Goal: Task Accomplishment & Management: Manage account settings

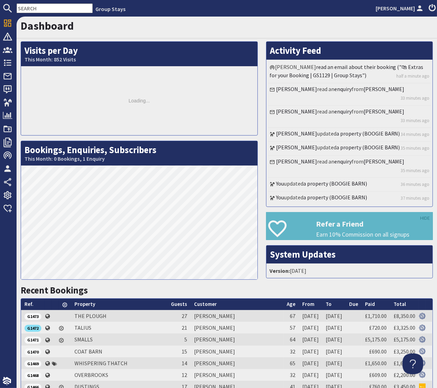
click at [40, 8] on input "text" at bounding box center [55, 8] width 76 height 10
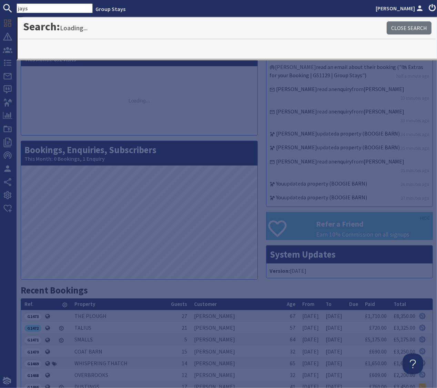
type input "jays"
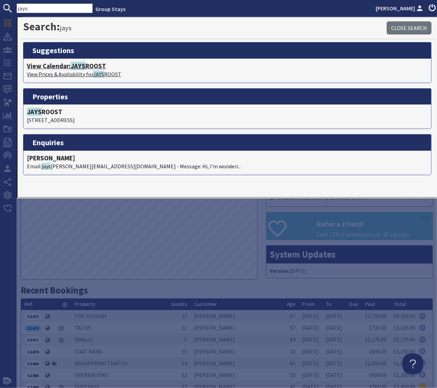
click at [58, 65] on h4 "View Calendar: JAYS ROOST" at bounding box center [227, 66] width 401 height 8
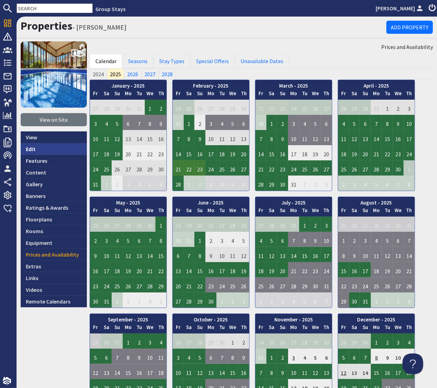
click at [28, 148] on link "Edit" at bounding box center [54, 149] width 66 height 12
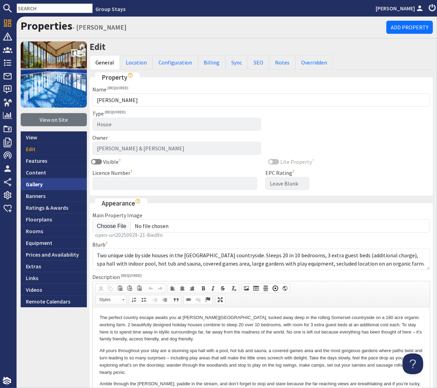
click at [32, 183] on link "Gallery" at bounding box center [54, 184] width 66 height 12
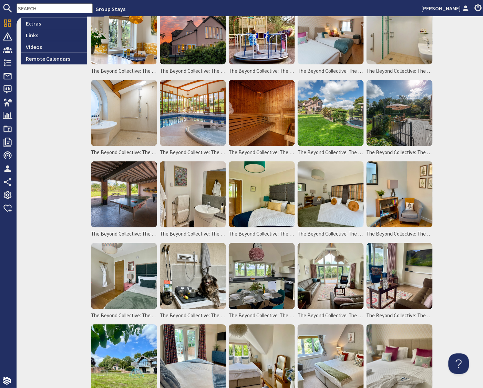
scroll to position [391, 0]
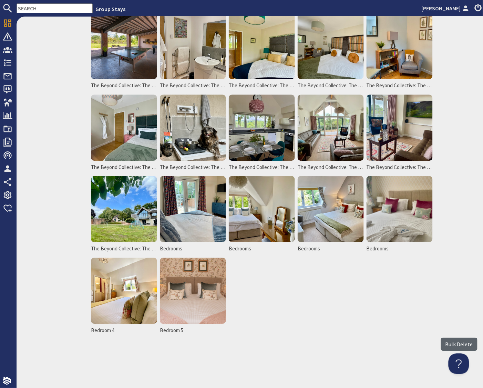
click at [437, 346] on label "Bulk Delete" at bounding box center [459, 344] width 37 height 13
click at [0, 0] on input "Bulk Delete" at bounding box center [0, 0] width 0 height 0
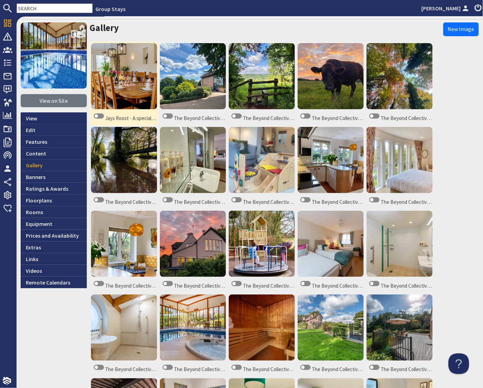
scroll to position [19, 0]
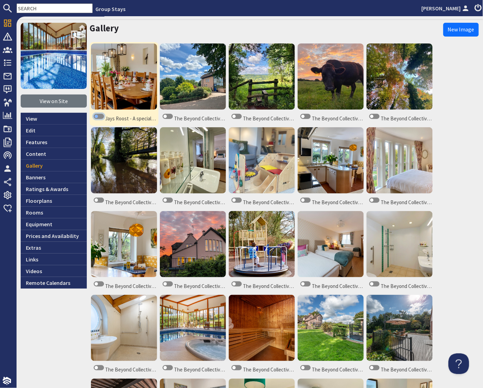
click at [98, 116] on input "checkbox" at bounding box center [99, 116] width 10 height 5
checkbox input "true"
click at [166, 116] on input "checkbox" at bounding box center [168, 116] width 10 height 5
checkbox input "true"
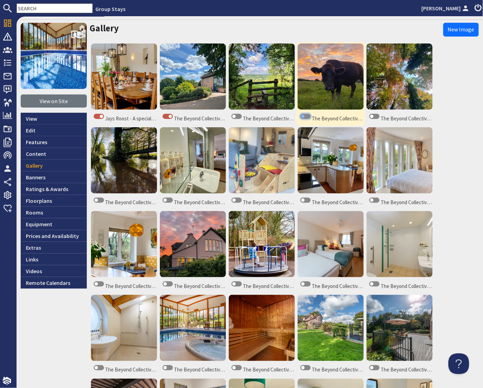
drag, startPoint x: 305, startPoint y: 117, endPoint x: 301, endPoint y: 119, distance: 4.5
click at [305, 117] on input "checkbox" at bounding box center [306, 116] width 10 height 5
checkbox input "true"
click at [374, 117] on input "checkbox" at bounding box center [375, 116] width 10 height 5
checkbox input "true"
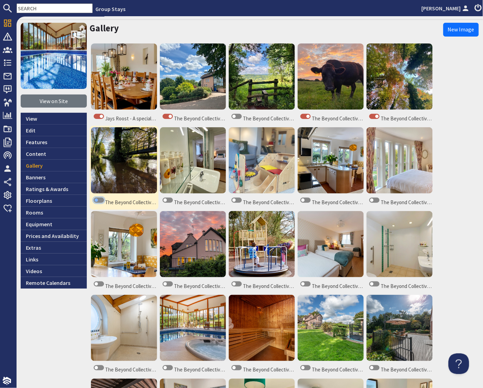
click at [95, 200] on input "checkbox" at bounding box center [99, 200] width 10 height 5
checkbox input "true"
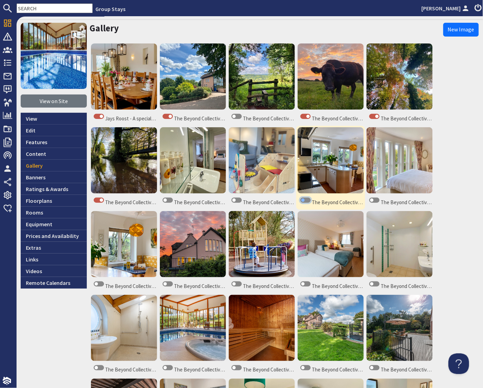
click at [307, 199] on input "checkbox" at bounding box center [306, 200] width 10 height 5
checkbox input "true"
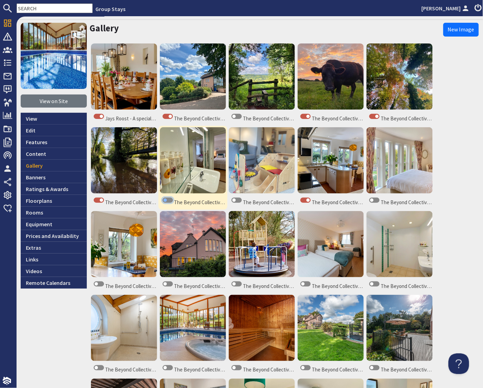
click at [168, 200] on input "checkbox" at bounding box center [168, 200] width 10 height 5
checkbox input "true"
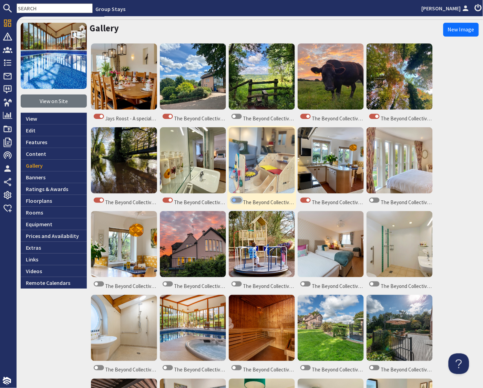
click at [240, 201] on input "checkbox" at bounding box center [237, 200] width 10 height 5
checkbox input "true"
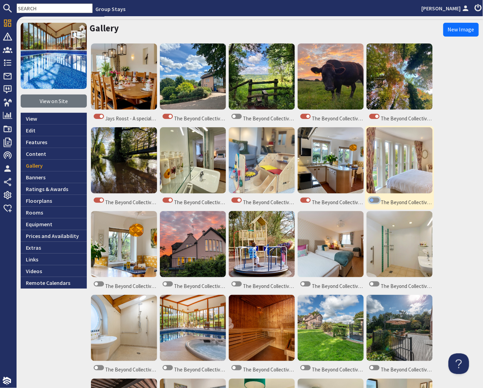
click at [378, 200] on input "checkbox" at bounding box center [375, 200] width 10 height 5
checkbox input "true"
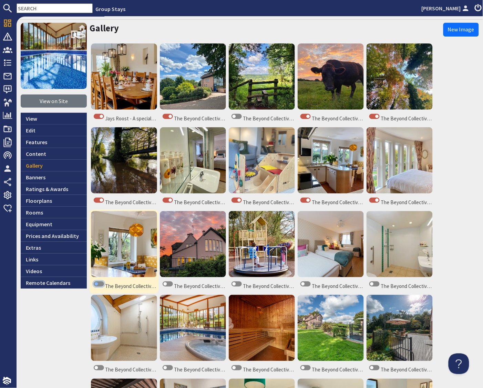
click at [100, 284] on input "checkbox" at bounding box center [99, 283] width 10 height 5
checkbox input "true"
click at [169, 284] on input "checkbox" at bounding box center [168, 283] width 10 height 5
checkbox input "true"
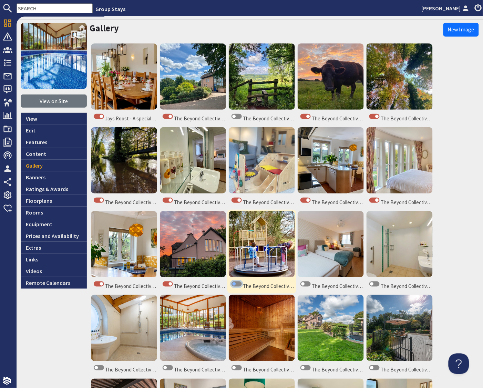
click at [239, 284] on input "checkbox" at bounding box center [237, 283] width 10 height 5
checkbox input "true"
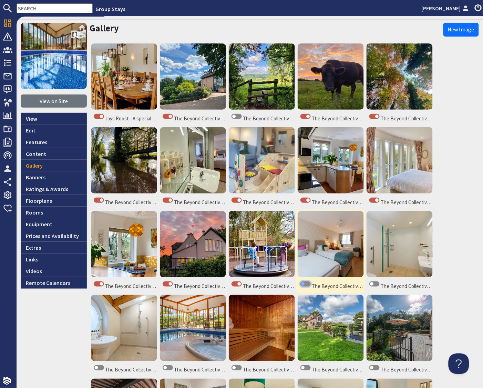
click at [308, 283] on input "checkbox" at bounding box center [306, 283] width 10 height 5
checkbox input "true"
click at [377, 285] on input "checkbox" at bounding box center [375, 283] width 10 height 5
checkbox input "true"
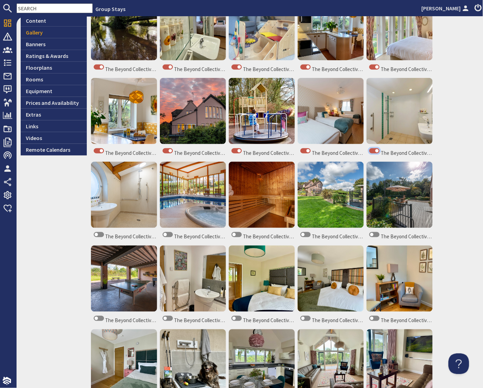
scroll to position [153, 0]
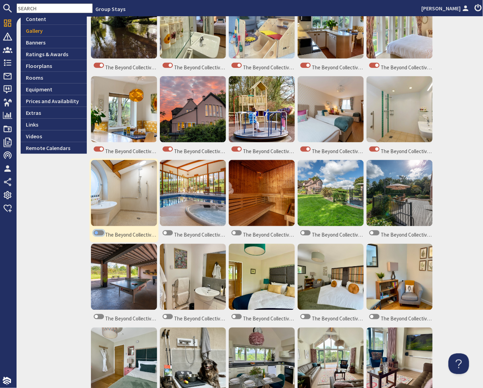
click at [101, 233] on input "checkbox" at bounding box center [99, 232] width 10 height 5
checkbox input "true"
click at [168, 233] on input "checkbox" at bounding box center [168, 232] width 10 height 5
checkbox input "true"
click at [240, 232] on input "checkbox" at bounding box center [237, 232] width 10 height 5
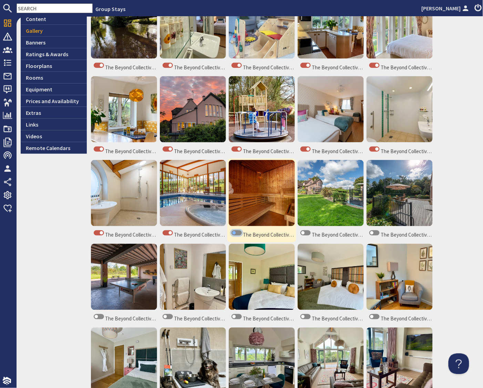
checkbox input "true"
drag, startPoint x: 310, startPoint y: 233, endPoint x: 306, endPoint y: 236, distance: 4.0
click at [310, 233] on input "checkbox" at bounding box center [306, 232] width 10 height 5
checkbox input "true"
click at [377, 231] on input "checkbox" at bounding box center [375, 232] width 10 height 5
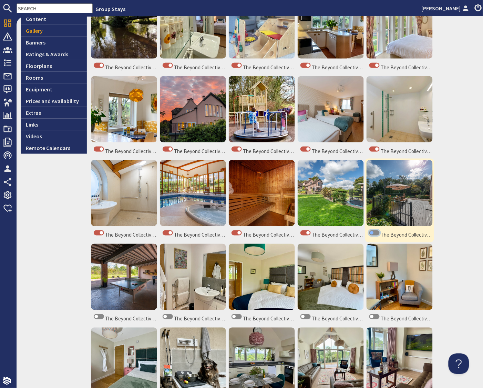
checkbox input "true"
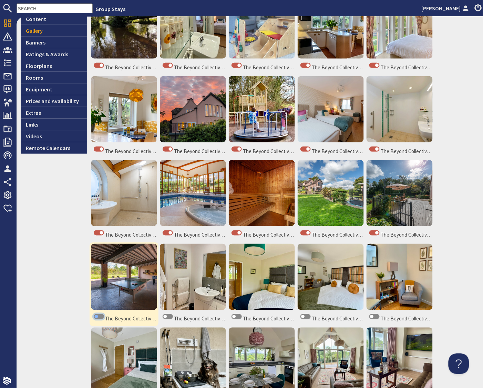
click at [99, 317] on input "checkbox" at bounding box center [99, 316] width 10 height 5
checkbox input "true"
click at [169, 318] on input "checkbox" at bounding box center [168, 316] width 10 height 5
checkbox input "true"
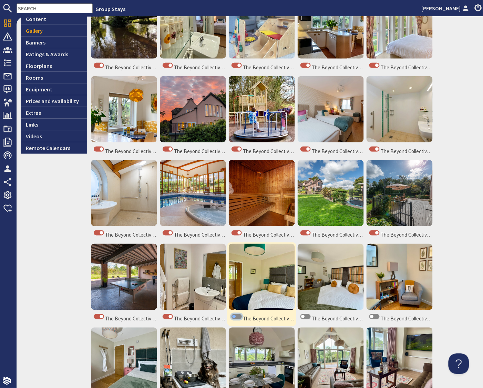
click at [239, 316] on input "checkbox" at bounding box center [237, 316] width 10 height 5
checkbox input "true"
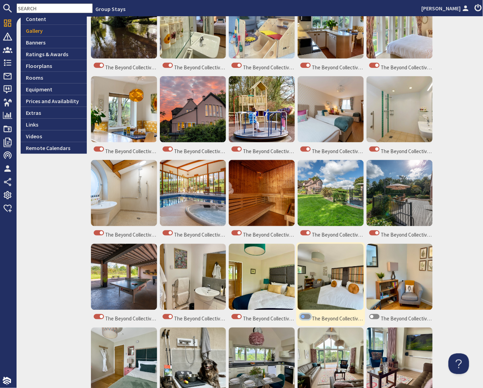
click at [309, 317] on input "checkbox" at bounding box center [306, 316] width 10 height 5
checkbox input "true"
click at [379, 315] on input "checkbox" at bounding box center [375, 316] width 10 height 5
checkbox input "true"
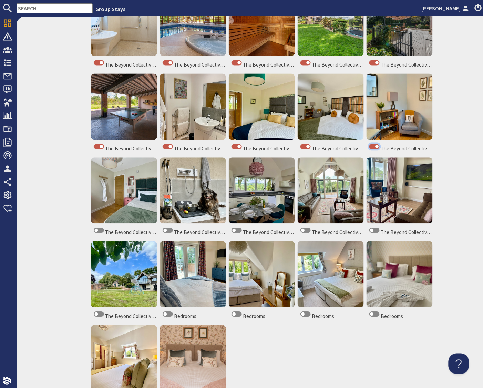
scroll to position [324, 0]
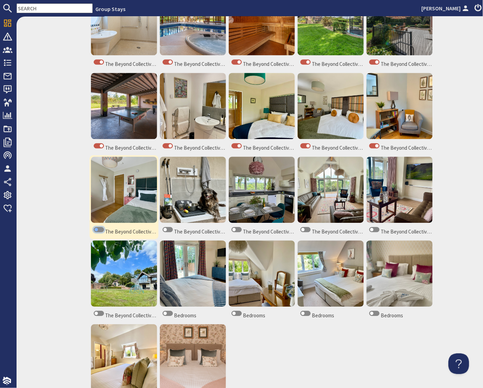
click at [101, 229] on input "checkbox" at bounding box center [99, 229] width 10 height 5
checkbox input "true"
click at [170, 229] on input "checkbox" at bounding box center [168, 229] width 10 height 5
checkbox input "true"
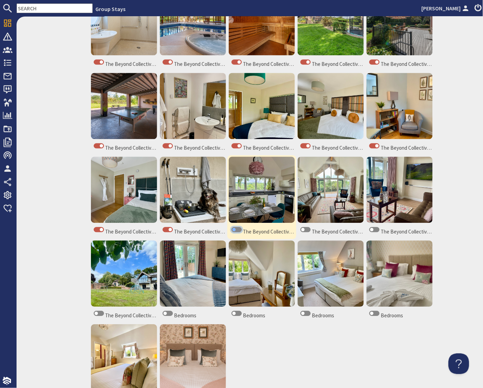
click at [240, 230] on input "checkbox" at bounding box center [237, 229] width 10 height 5
checkbox input "true"
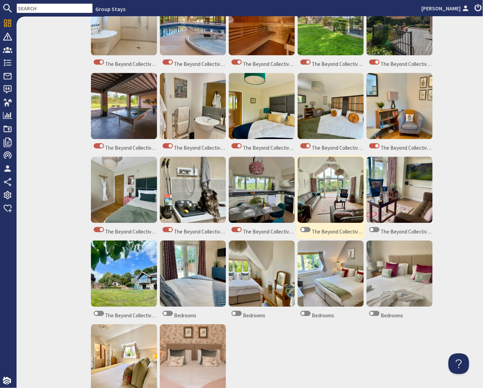
click at [311, 230] on div at bounding box center [305, 230] width 14 height 8
click at [303, 230] on input "checkbox" at bounding box center [306, 229] width 10 height 5
checkbox input "true"
click at [373, 230] on input "checkbox" at bounding box center [375, 229] width 10 height 5
checkbox input "true"
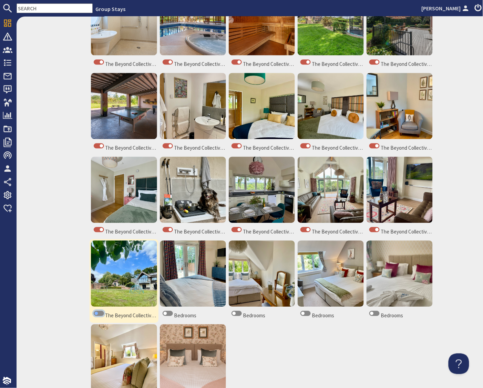
click at [96, 313] on input "checkbox" at bounding box center [99, 313] width 10 height 5
checkbox input "true"
click at [167, 313] on input "checkbox" at bounding box center [168, 313] width 10 height 5
checkbox input "true"
drag, startPoint x: 236, startPoint y: 312, endPoint x: 246, endPoint y: 313, distance: 10.0
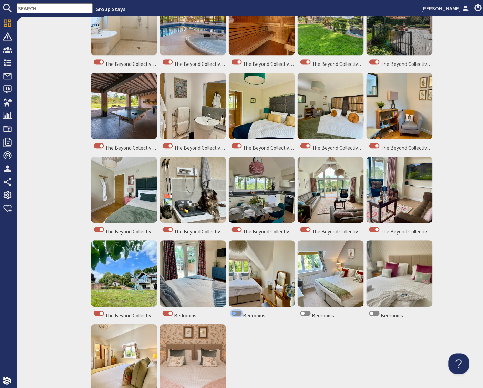
click at [236, 312] on input "checkbox" at bounding box center [237, 313] width 10 height 5
checkbox input "true"
click at [306, 313] on input "checkbox" at bounding box center [306, 313] width 10 height 5
checkbox input "true"
click at [373, 313] on input "checkbox" at bounding box center [375, 313] width 10 height 5
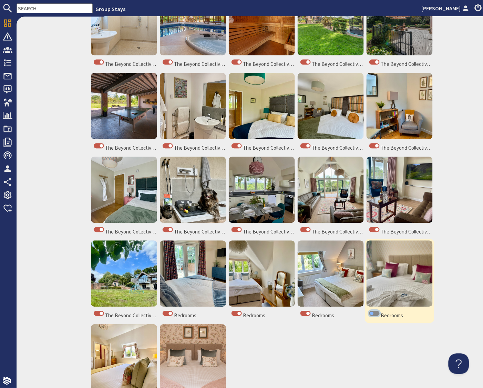
checkbox input "true"
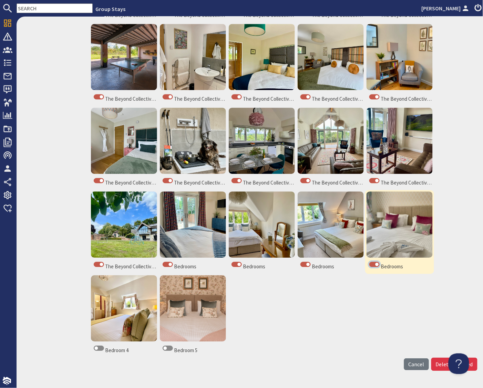
scroll to position [394, 0]
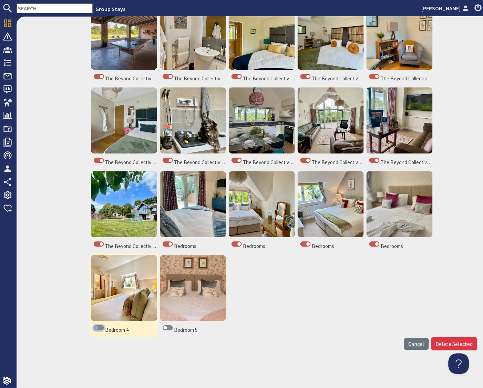
click at [96, 327] on input "checkbox" at bounding box center [99, 327] width 10 height 5
checkbox input "true"
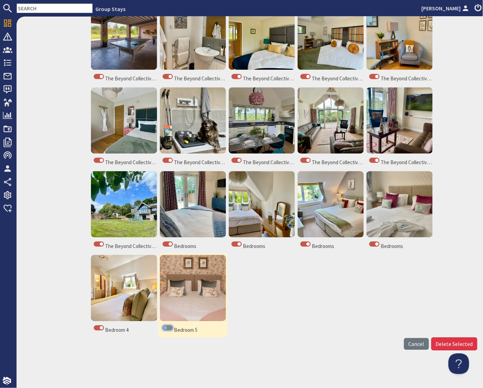
click at [166, 328] on input "checkbox" at bounding box center [168, 327] width 10 height 5
checkbox input "true"
click at [437, 344] on input "Delete Selected" at bounding box center [455, 343] width 46 height 13
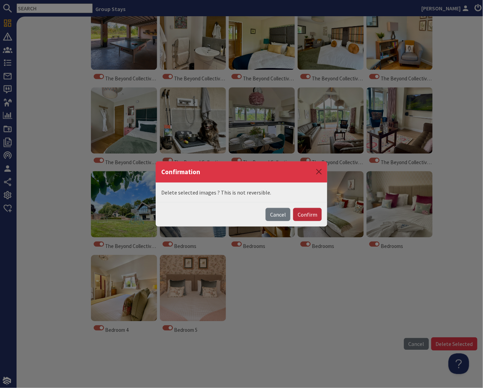
click at [311, 216] on button "Confirm" at bounding box center [307, 214] width 29 height 13
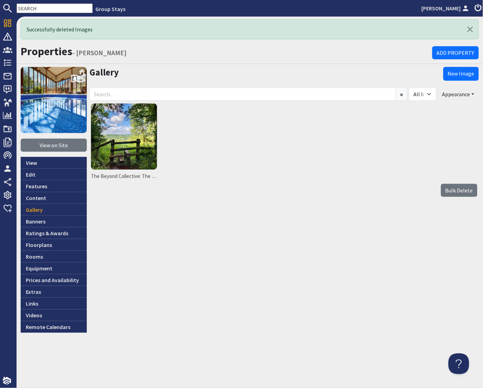
scroll to position [0, 0]
click at [125, 150] on img at bounding box center [124, 136] width 66 height 66
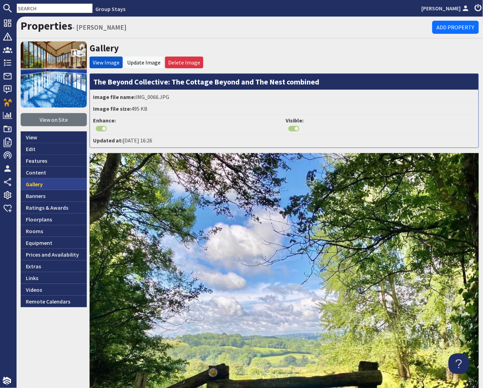
click at [33, 184] on link "Gallery" at bounding box center [54, 184] width 66 height 12
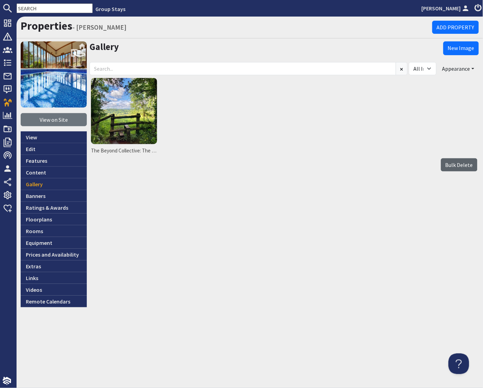
click at [461, 166] on label "Bulk Delete" at bounding box center [459, 164] width 37 height 13
click at [0, 0] on input "Bulk Delete" at bounding box center [0, 0] width 0 height 0
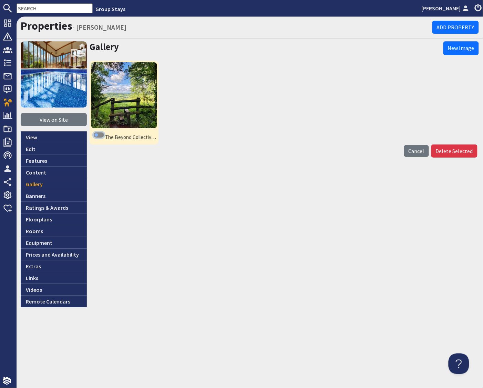
click at [99, 134] on input "checkbox" at bounding box center [99, 134] width 10 height 5
checkbox input "true"
click at [464, 149] on input "Delete Selected" at bounding box center [455, 150] width 46 height 13
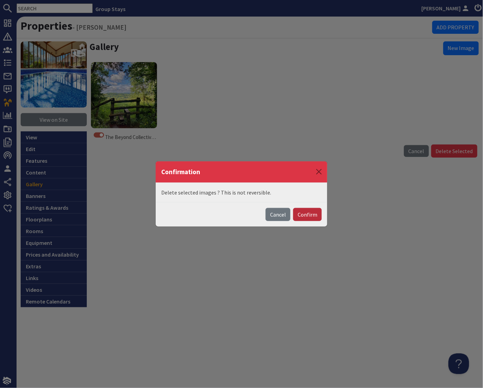
click at [310, 212] on button "Confirm" at bounding box center [307, 214] width 29 height 13
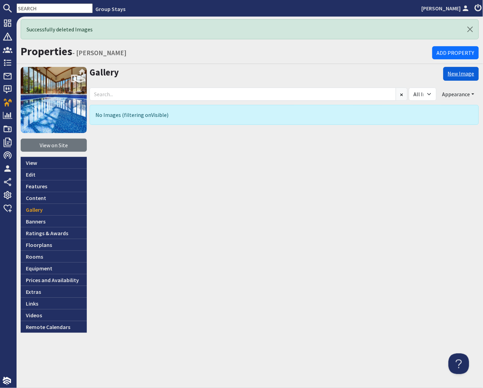
click at [456, 72] on link "New Image" at bounding box center [462, 74] width 36 height 14
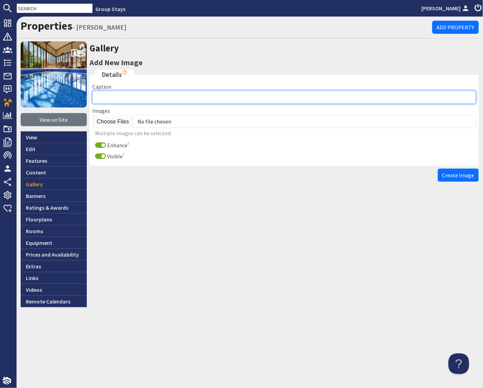
click at [139, 98] on input "Caption" at bounding box center [284, 97] width 384 height 13
type input "j"
type input "Jays Roost"
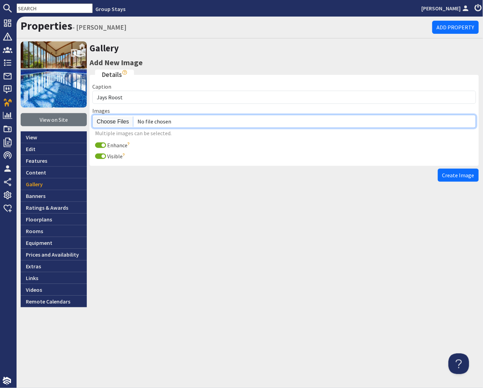
drag, startPoint x: 117, startPoint y: 123, endPoint x: 133, endPoint y: 149, distance: 30.5
click at [156, 150] on fieldset "Details Caption Jays Roost Images Multiple images can be selected. Enhance Auto…" at bounding box center [285, 118] width 390 height 96
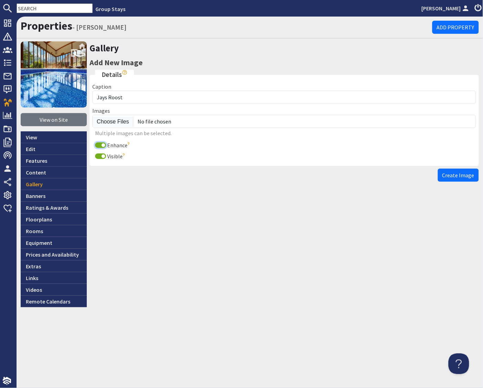
click at [101, 145] on input "Enhance" at bounding box center [100, 145] width 11 height 6
checkbox input "false"
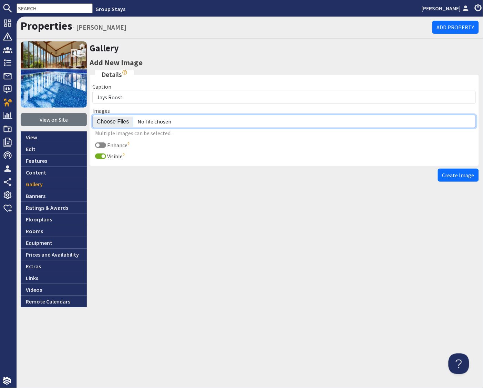
click at [113, 123] on input "file" at bounding box center [284, 121] width 384 height 13
type input "C:\fakepath\beyond-the-woods-holiday-home-somerset-accomodation-sleeps-10.jpg"
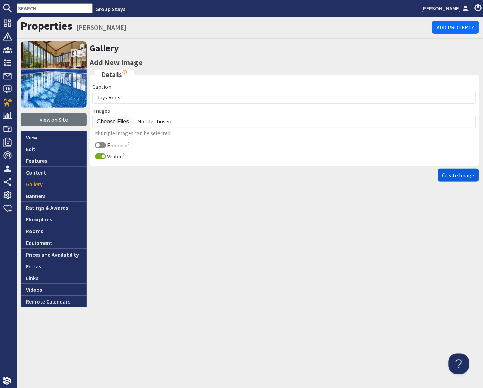
click at [456, 176] on span "Create Image" at bounding box center [459, 175] width 32 height 7
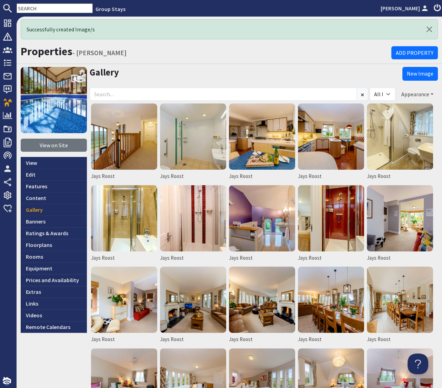
click at [432, 93] on button "Appearance" at bounding box center [417, 94] width 41 height 13
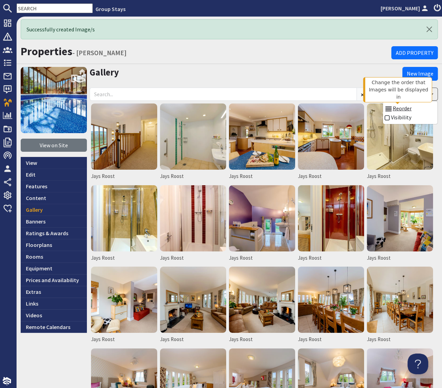
click at [407, 110] on link "Reorder" at bounding box center [398, 108] width 27 height 7
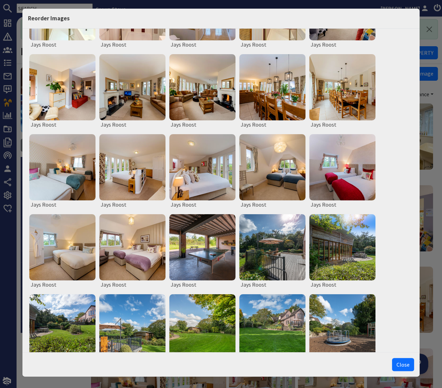
scroll to position [253, 0]
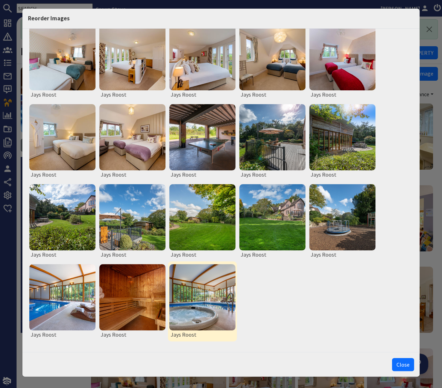
click at [204, 329] on img at bounding box center [202, 297] width 66 height 66
drag, startPoint x: 205, startPoint y: 350, endPoint x: 198, endPoint y: 349, distance: 6.6
click at [205, 350] on button "Move to Top" at bounding box center [203, 351] width 29 height 7
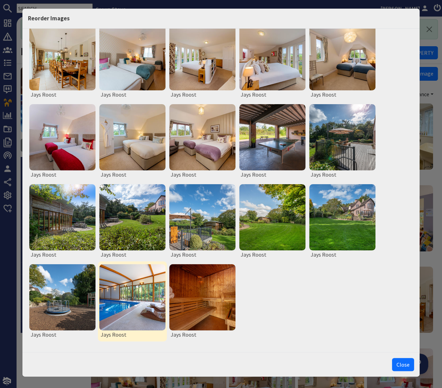
click at [123, 317] on img at bounding box center [132, 297] width 66 height 66
click at [133, 352] on button "Move to Top" at bounding box center [134, 351] width 39 height 7
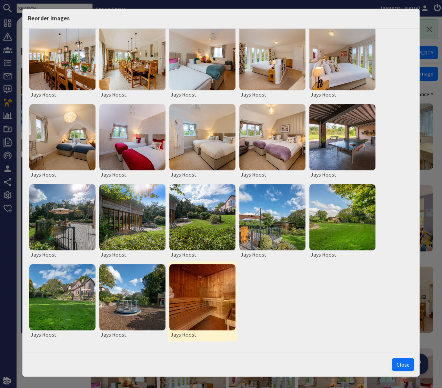
click at [216, 316] on img at bounding box center [202, 297] width 66 height 66
click at [210, 352] on button "Move to Top" at bounding box center [203, 351] width 29 height 7
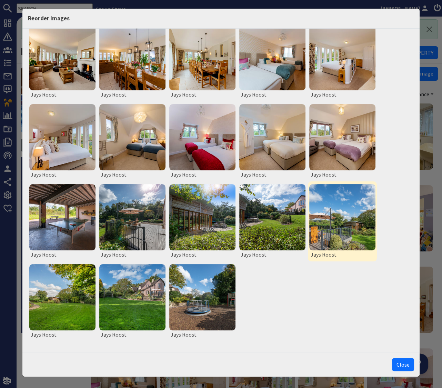
click at [350, 232] on img at bounding box center [342, 217] width 66 height 66
click at [347, 272] on button "Move to Top" at bounding box center [344, 271] width 39 height 7
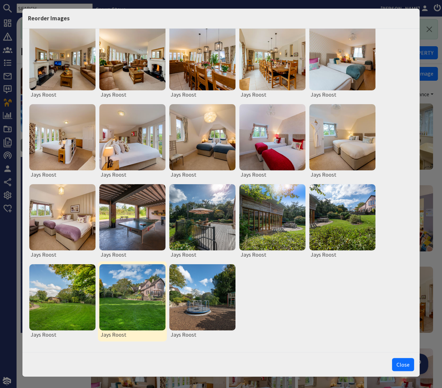
click at [150, 296] on img at bounding box center [132, 297] width 66 height 66
click at [353, 215] on img at bounding box center [342, 217] width 66 height 66
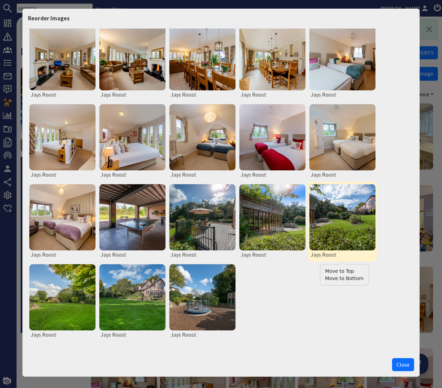
click at [343, 271] on button "Move to Top" at bounding box center [344, 271] width 39 height 7
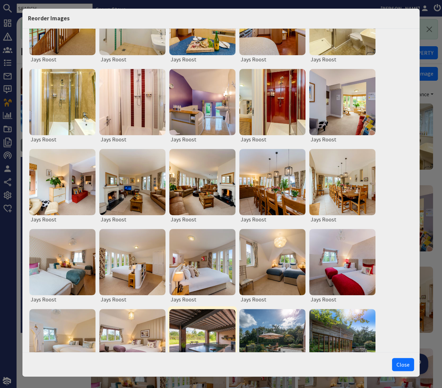
scroll to position [0, 0]
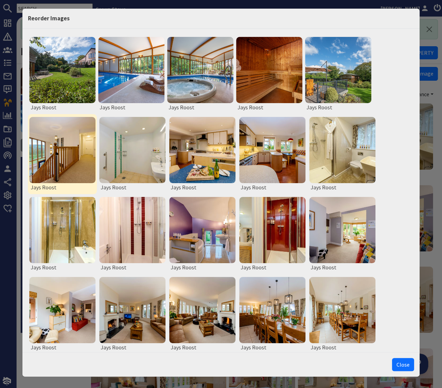
click at [65, 160] on img at bounding box center [62, 150] width 66 height 66
click at [66, 212] on button "Move to Bottom" at bounding box center [64, 211] width 39 height 7
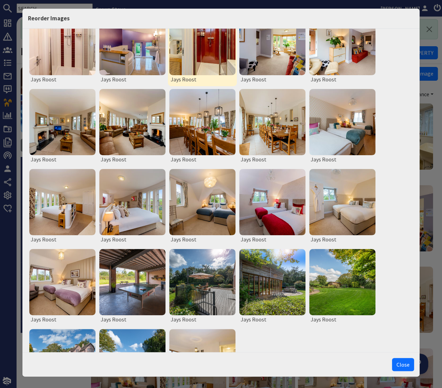
scroll to position [253, 0]
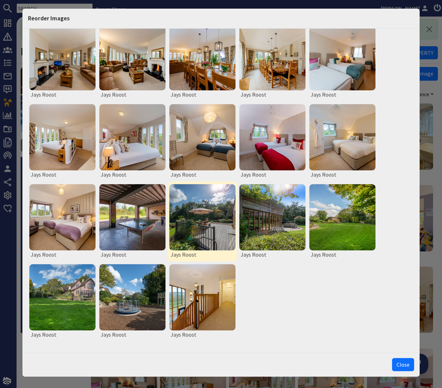
click at [216, 239] on img at bounding box center [202, 217] width 66 height 66
click at [209, 272] on button "Move to Top" at bounding box center [204, 271] width 39 height 7
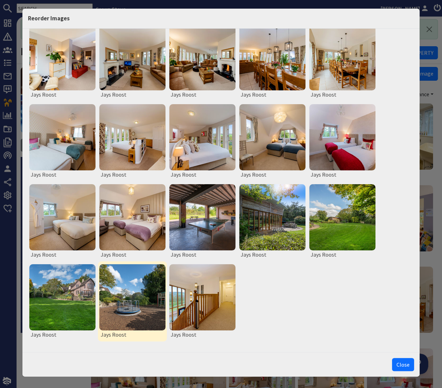
click at [145, 317] on img at bounding box center [132, 297] width 66 height 66
click at [136, 350] on button "Move to Top" at bounding box center [134, 351] width 39 height 7
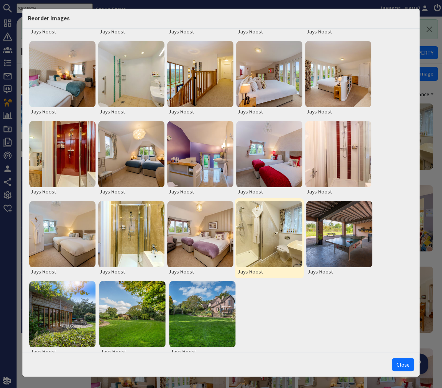
scroll to position [243, 0]
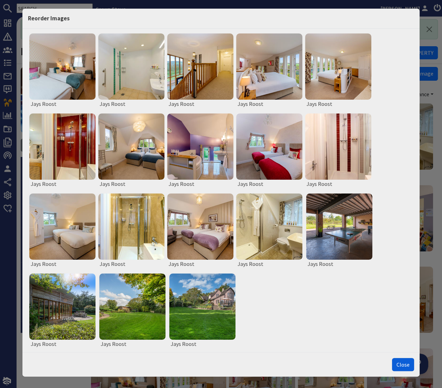
click at [407, 366] on button "Close" at bounding box center [403, 364] width 22 height 13
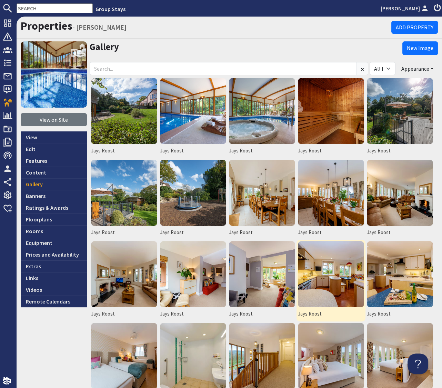
scroll to position [0, 0]
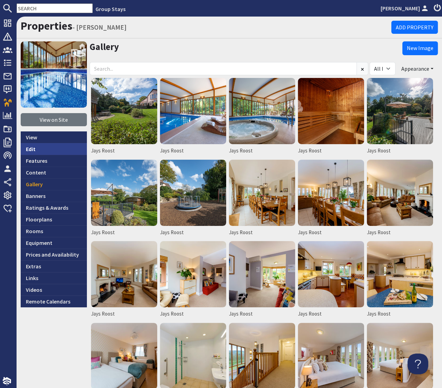
click at [28, 149] on link "Edit" at bounding box center [54, 149] width 66 height 12
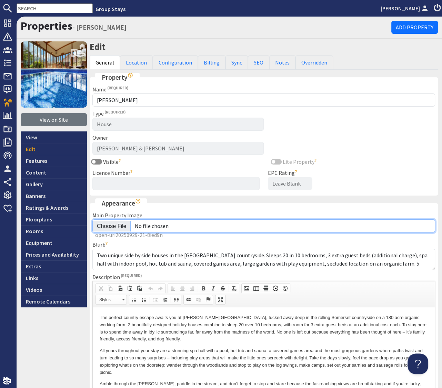
click at [115, 226] on input "Main Property Image" at bounding box center [263, 225] width 343 height 13
type input "C:\fakepath\beyond-the-woods-somerset-large-luxury-group-accommodation-sleeping…"
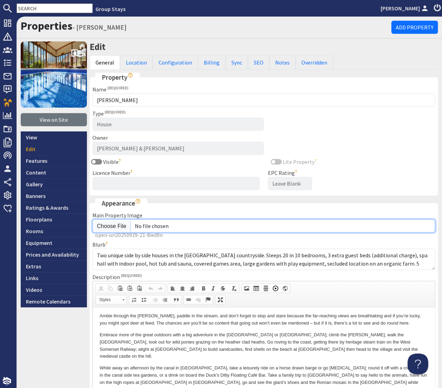
scroll to position [210, 0]
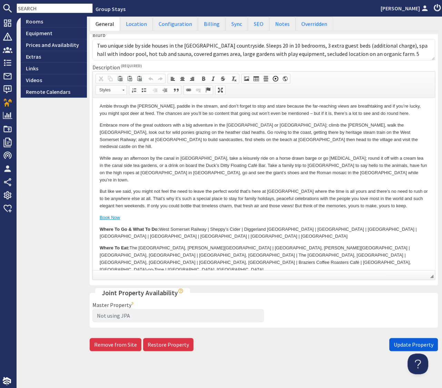
click at [403, 345] on span "Update Property" at bounding box center [414, 344] width 40 height 7
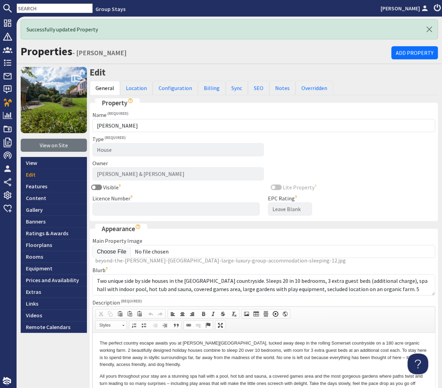
scroll to position [0, 0]
click at [39, 187] on link "Features" at bounding box center [54, 186] width 66 height 12
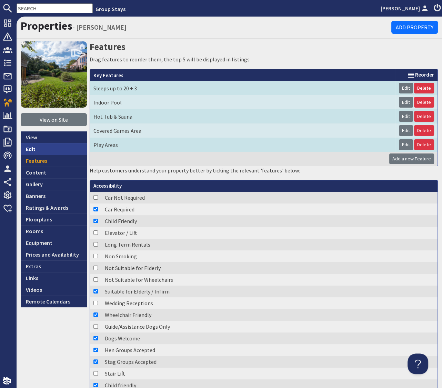
click at [27, 147] on link "Edit" at bounding box center [54, 149] width 66 height 12
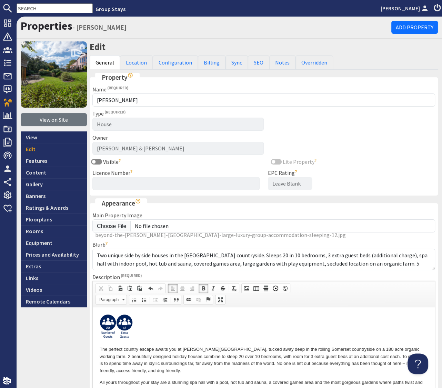
paste body
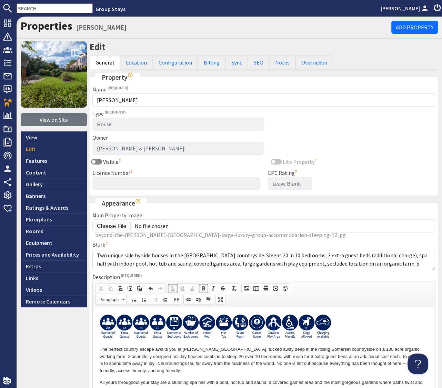
click at [143, 326] on img at bounding box center [141, 326] width 17 height 25
click at [145, 325] on img at bounding box center [141, 326] width 17 height 25
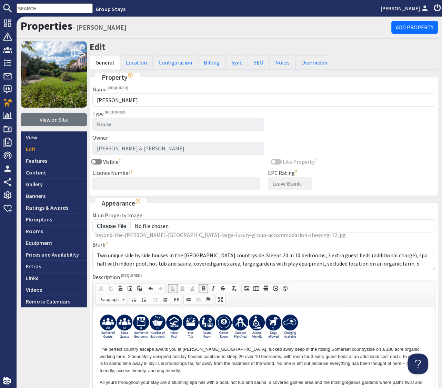
click at [142, 326] on img at bounding box center [141, 326] width 17 height 25
click at [159, 325] on img at bounding box center [157, 326] width 17 height 25
click at [142, 325] on img at bounding box center [141, 326] width 17 height 25
click at [140, 324] on img at bounding box center [141, 326] width 17 height 25
click at [158, 325] on img at bounding box center [157, 326] width 17 height 25
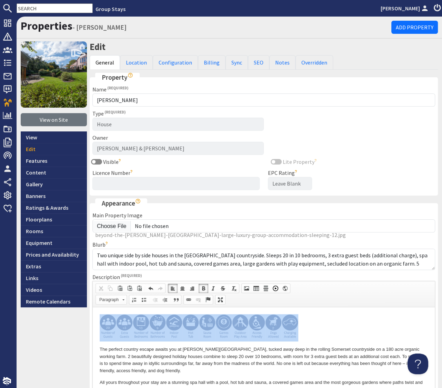
drag, startPoint x: 300, startPoint y: 327, endPoint x: 101, endPoint y: 327, distance: 199.3
click at [101, 327] on p "​​​​​​​" at bounding box center [264, 327] width 328 height 27
click at [189, 299] on span at bounding box center [189, 300] width 6 height 6
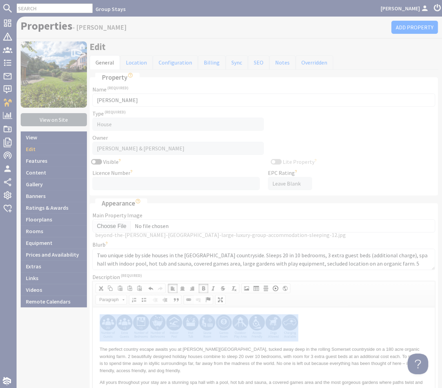
select select "zioncontentpage"
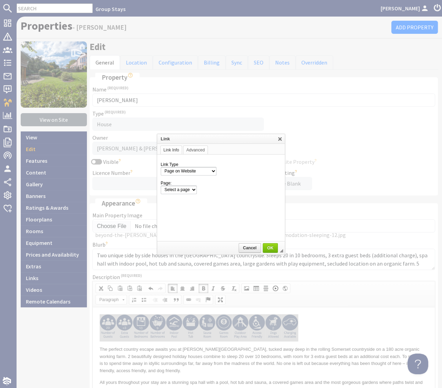
click at [185, 202] on td "Link Type Page on Website Custom URL Link to anchor in the text E-mail Protocol…" at bounding box center [221, 197] width 128 height 87
click at [186, 190] on select "Select a page" at bounding box center [179, 190] width 36 height 9
click at [183, 190] on select "Select a page" at bounding box center [179, 190] width 36 height 9
click at [193, 191] on select "Select a page Homepage Content Page · About Us · Cancellations and Charges · Co…" at bounding box center [221, 190] width 121 height 9
select select "property!jays-roost"
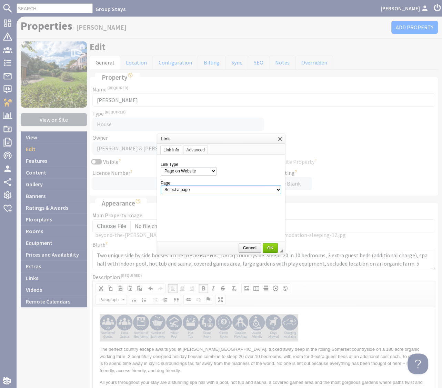
click at [161, 186] on select "Select a page Homepage Content Page · About Us · Cancellations and Charges · Co…" at bounding box center [221, 190] width 121 height 9
click at [270, 248] on span "OK" at bounding box center [270, 248] width 14 height 5
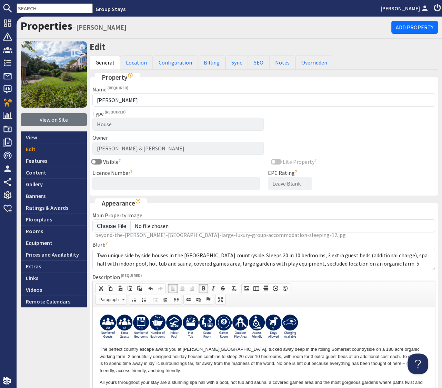
click at [357, 321] on p at bounding box center [264, 327] width 328 height 27
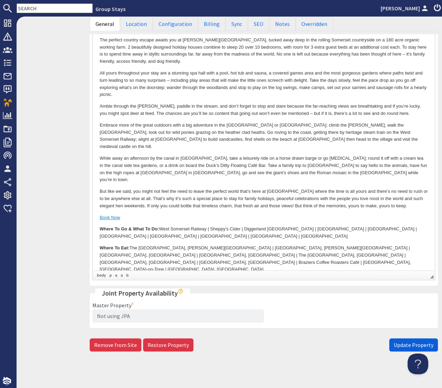
click at [400, 345] on span "Update Property" at bounding box center [414, 344] width 40 height 7
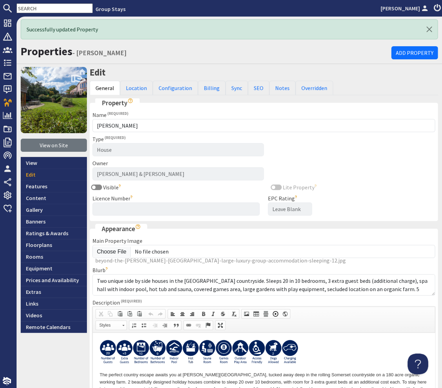
scroll to position [0, 0]
click at [136, 86] on link "Location" at bounding box center [136, 88] width 33 height 14
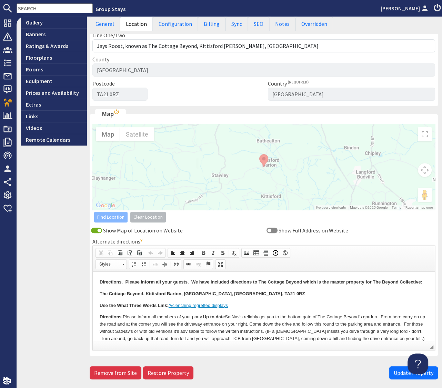
scroll to position [191, 0]
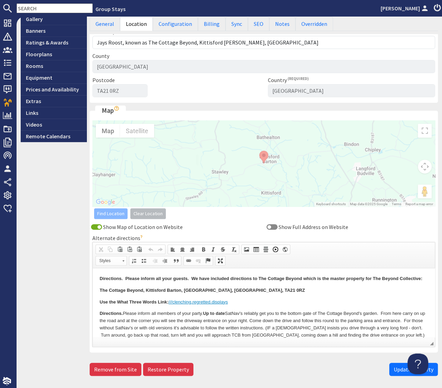
click at [68, 246] on div "View on Site View Edit Features Content Gallery Banners Ratings & Awards Floorp…" at bounding box center [54, 127] width 66 height 503
click at [402, 370] on span "Update Property" at bounding box center [414, 369] width 40 height 7
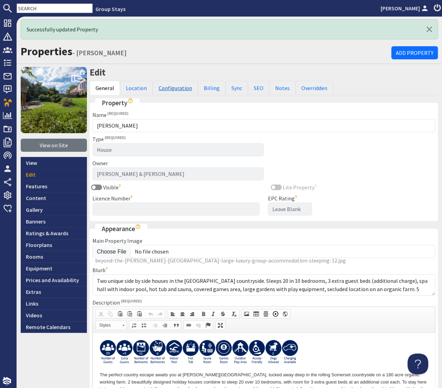
scroll to position [0, 0]
click at [165, 86] on link "Configuration" at bounding box center [175, 88] width 45 height 14
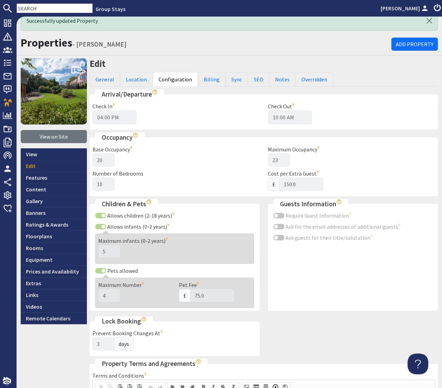
scroll to position [7, 0]
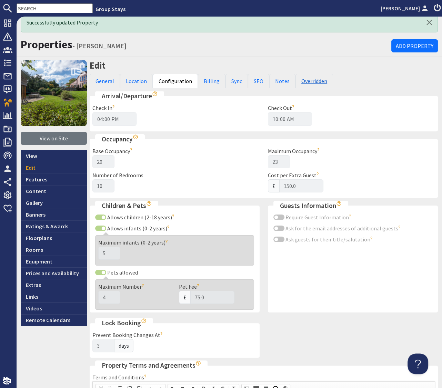
click at [316, 80] on link "Overridden" at bounding box center [315, 81] width 38 height 14
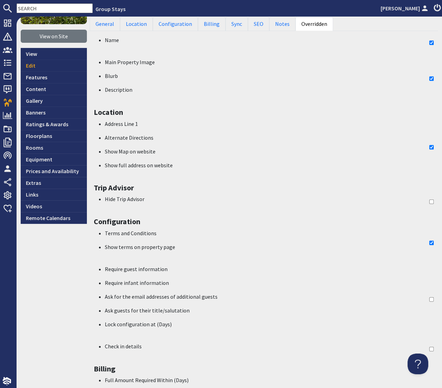
scroll to position [110, 0]
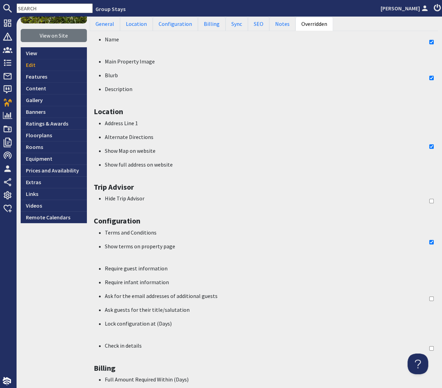
click at [431, 298] on input "checkbox" at bounding box center [431, 298] width 4 height 69
checkbox input "true"
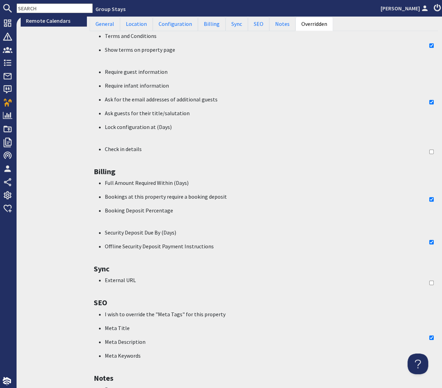
scroll to position [388, 0]
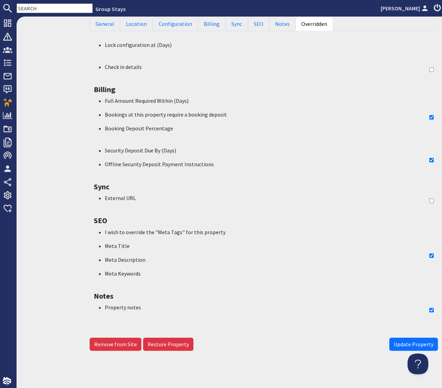
click at [407, 343] on span "Update Property" at bounding box center [414, 344] width 40 height 7
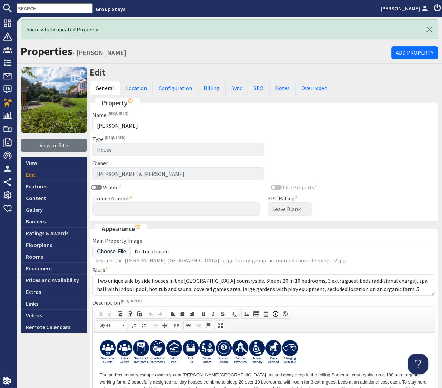
scroll to position [0, 0]
click at [179, 88] on link "Configuration" at bounding box center [175, 88] width 45 height 14
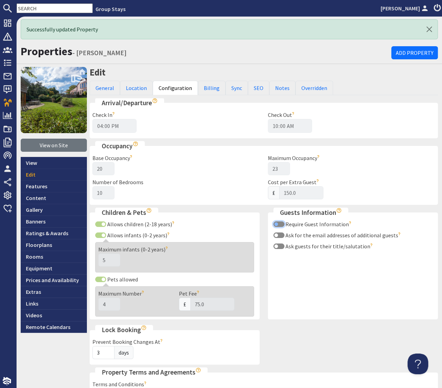
click at [278, 224] on input "Require Guest Information" at bounding box center [278, 224] width 11 height 6
checkbox input "true"
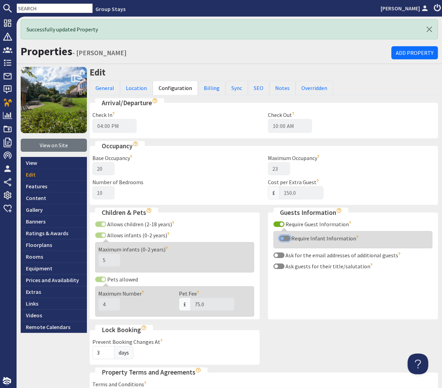
click at [282, 238] on input "Require Infant Information" at bounding box center [284, 239] width 11 height 6
checkbox input "true"
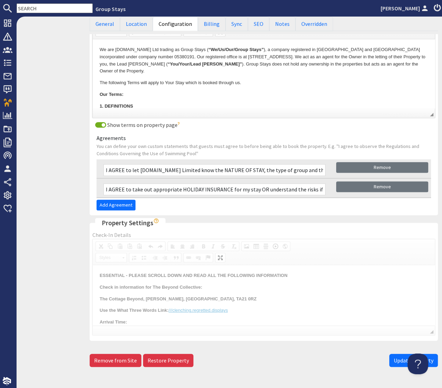
scroll to position [391, 0]
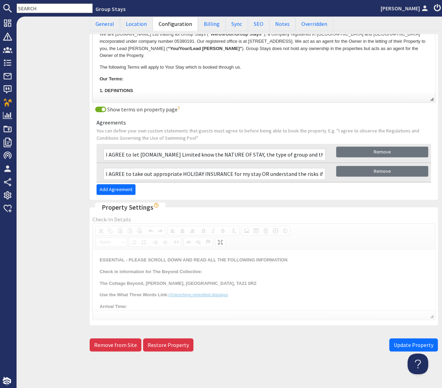
click at [398, 343] on span "Update Property" at bounding box center [414, 344] width 40 height 7
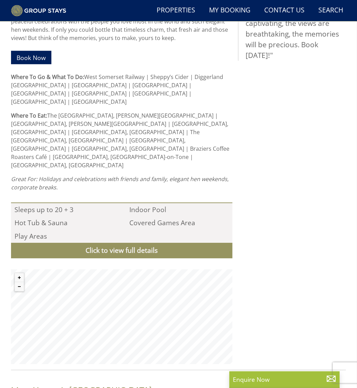
scroll to position [585, 0]
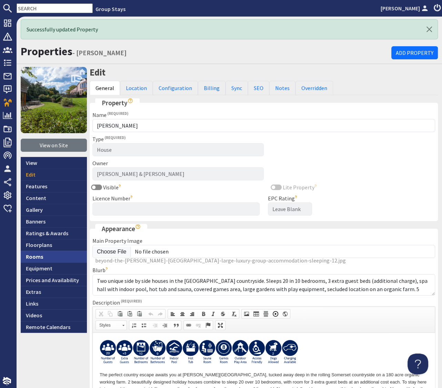
click at [35, 257] on link "Rooms" at bounding box center [54, 257] width 66 height 12
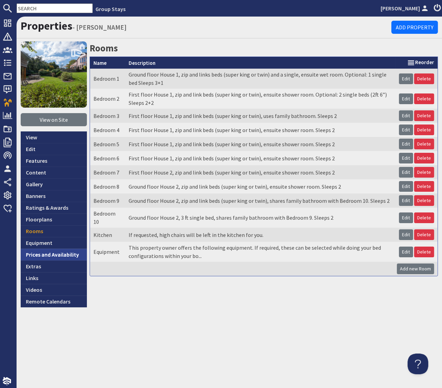
click at [69, 255] on link "Prices and Availability" at bounding box center [54, 255] width 66 height 12
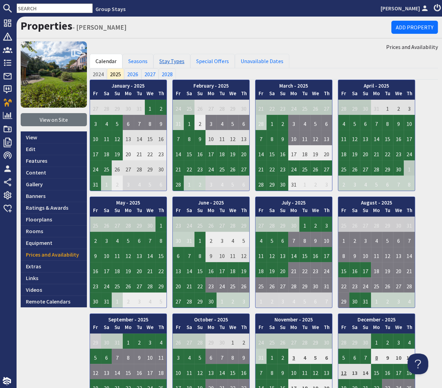
click at [180, 61] on link "Stay Types" at bounding box center [171, 61] width 37 height 14
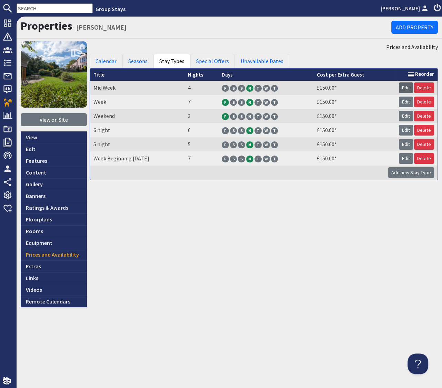
click at [405, 88] on link "Edit" at bounding box center [406, 87] width 14 height 11
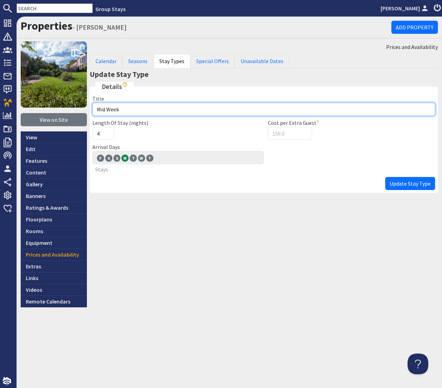
drag, startPoint x: 101, startPoint y: 109, endPoint x: 89, endPoint y: 109, distance: 12.1
click at [89, 109] on div "Title Mid Week" at bounding box center [263, 104] width 351 height 21
type input "MIDWEEK"
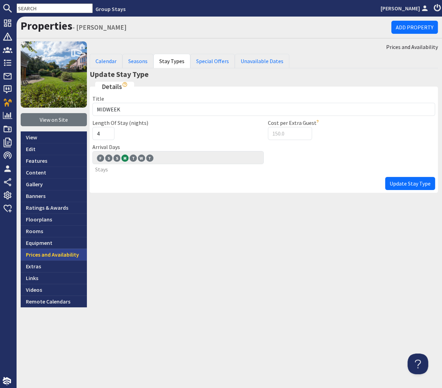
click at [63, 256] on link "Prices and Availability" at bounding box center [54, 255] width 66 height 12
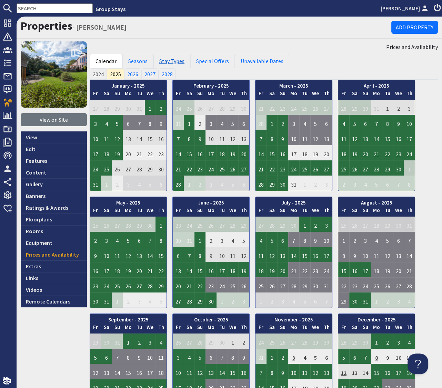
click at [173, 63] on link "Stay Types" at bounding box center [171, 61] width 37 height 14
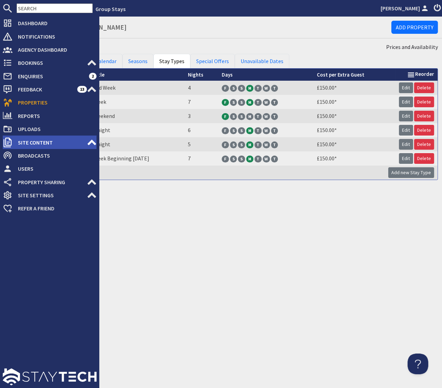
click at [91, 144] on icon at bounding box center [92, 143] width 10 height 10
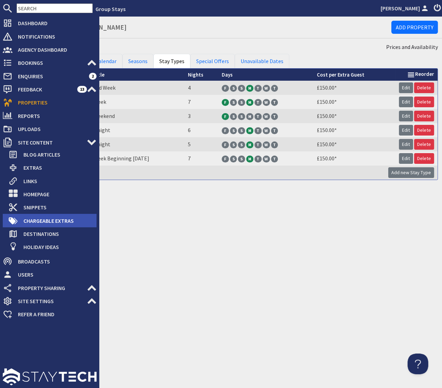
click at [42, 219] on span "Chargeable Extras" at bounding box center [57, 220] width 79 height 11
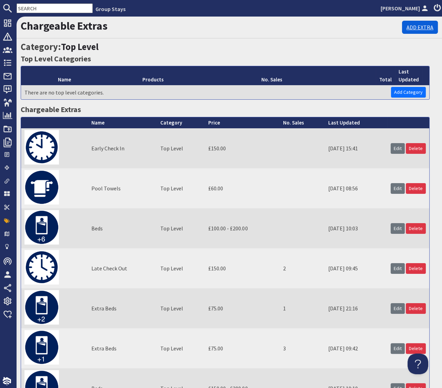
click at [416, 28] on link "Add Extra" at bounding box center [420, 27] width 36 height 13
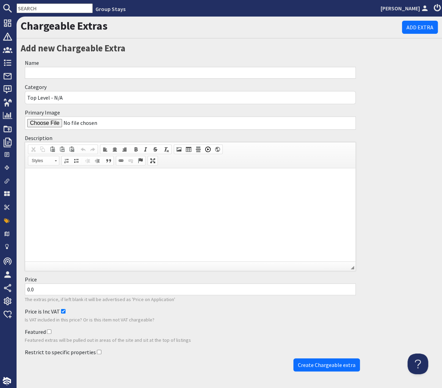
click at [43, 74] on input "Name" at bounding box center [190, 73] width 331 height 12
type input "Extra Beds"
click at [48, 122] on input "Primary Image" at bounding box center [190, 123] width 331 height 13
type input "C:\fakepath\S12_Extra Beds +3.jpg"
click at [102, 178] on p at bounding box center [190, 178] width 317 height 7
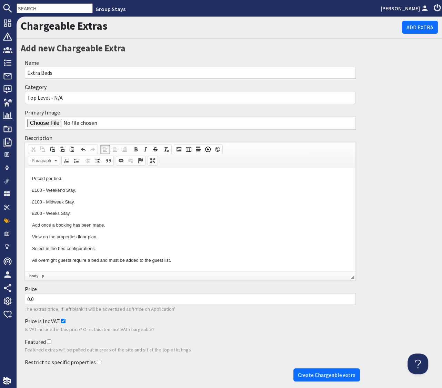
click at [39, 191] on p "£100 - Weekend Stay." at bounding box center [190, 190] width 317 height 7
click at [53, 189] on p "£15 0 - Weekend Stay." at bounding box center [190, 190] width 317 height 7
drag, startPoint x: 80, startPoint y: 214, endPoint x: 28, endPoint y: 203, distance: 52.8
click at [28, 203] on html "Priced per bed. £15 0 - Per Stay. £100 - Midweek Stay. £200 - Weeks Stay. Add o…" at bounding box center [190, 219] width 330 height 102
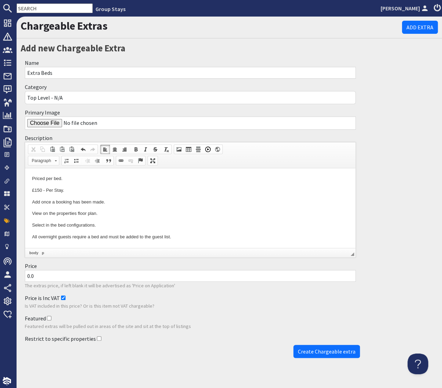
click at [27, 276] on input "0.0" at bounding box center [190, 276] width 331 height 12
type input "150.0"
click at [97, 338] on input "Restrict to specific properties" at bounding box center [99, 338] width 4 height 4
checkbox input "true"
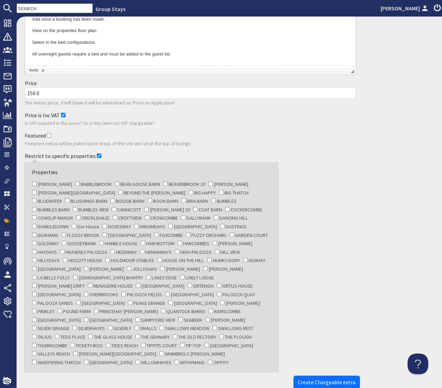
scroll to position [208, 0]
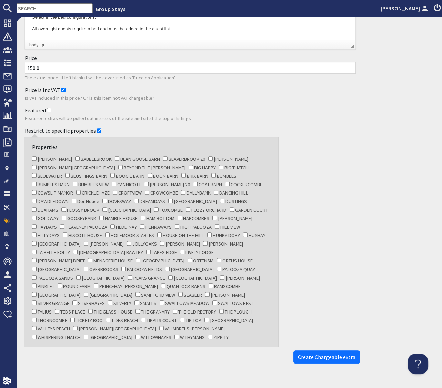
click at [88, 241] on input "[PERSON_NAME]" at bounding box center [86, 243] width 4 height 4
checkbox input "true"
click at [328, 353] on span "Create Chargeable extra" at bounding box center [327, 356] width 58 height 7
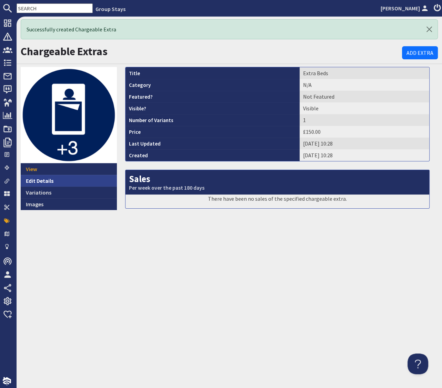
click at [40, 182] on link "Edit Details" at bounding box center [69, 181] width 96 height 12
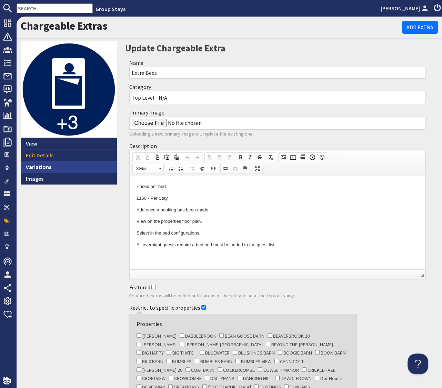
click at [32, 169] on link "Variations" at bounding box center [69, 167] width 96 height 12
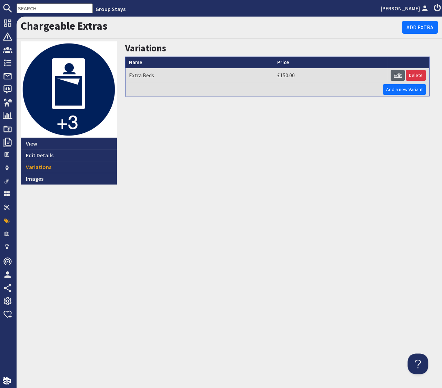
click at [397, 74] on link "Edit" at bounding box center [398, 75] width 14 height 11
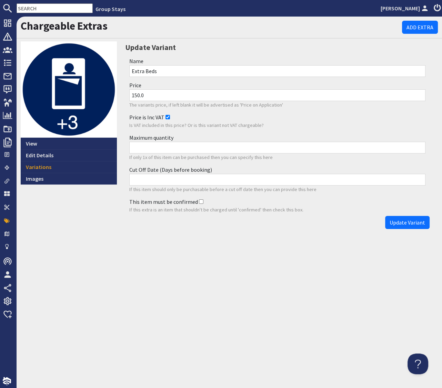
click at [167, 144] on input "Maximum quantity" at bounding box center [277, 148] width 297 height 12
type input "3"
click at [160, 180] on input "Cut Off Date (Days before booking)" at bounding box center [277, 180] width 297 height 12
type input "7"
click at [399, 222] on span "Update Variant" at bounding box center [408, 222] width 36 height 7
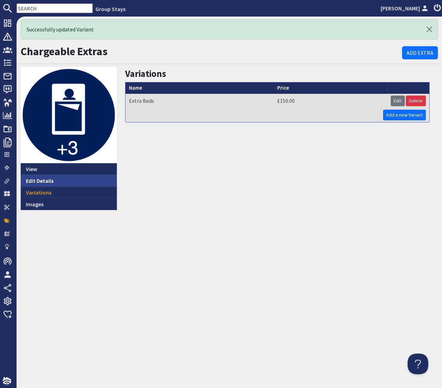
click at [49, 182] on link "Edit Details" at bounding box center [69, 181] width 96 height 12
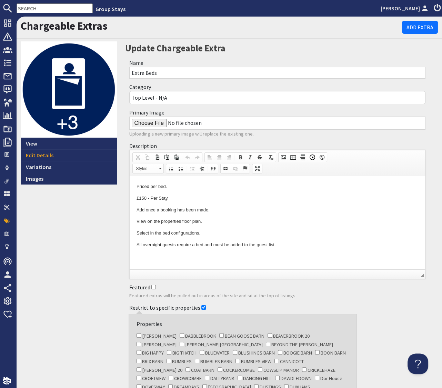
click at [213, 211] on p "Add once a booking has been made." at bounding box center [277, 210] width 282 height 7
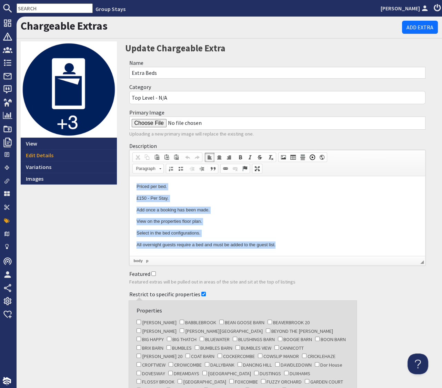
copy body "Priced per bed. £150 - Per Stay. Add once a booking has been made. View on the …"
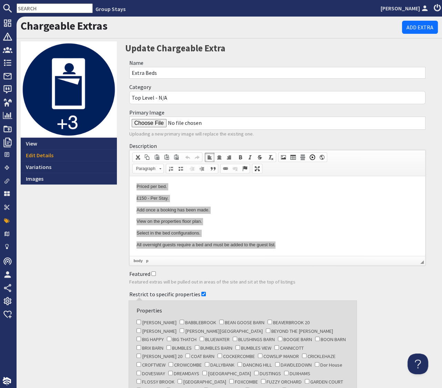
click at [58, 11] on input "text" at bounding box center [55, 8] width 76 height 10
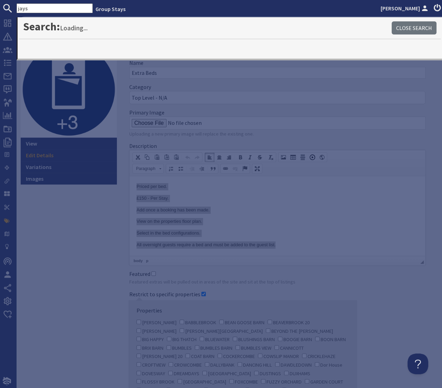
type input "jays"
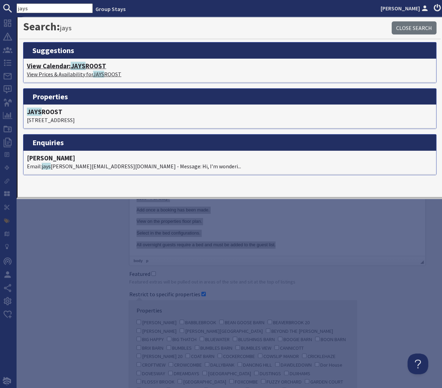
click at [64, 67] on h4 "View Calendar: JAYS ROOST" at bounding box center [230, 66] width 406 height 8
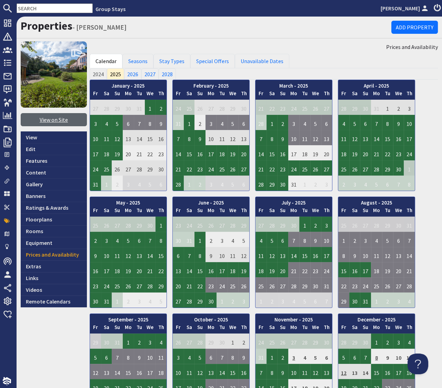
click at [53, 121] on link "View on Site" at bounding box center [54, 119] width 66 height 13
click at [42, 197] on link "Banners" at bounding box center [54, 196] width 66 height 12
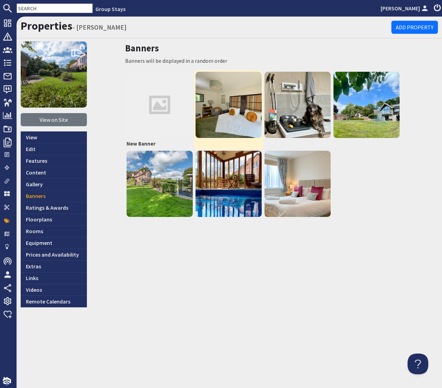
click at [230, 106] on img at bounding box center [229, 105] width 66 height 66
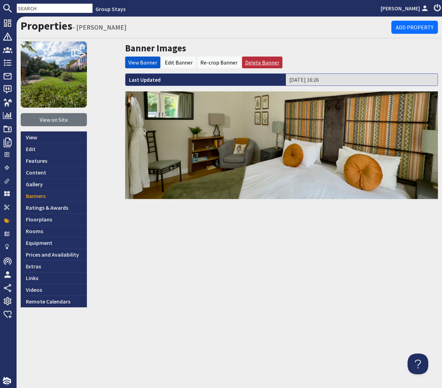
click at [258, 62] on link "Delete Banner" at bounding box center [262, 62] width 34 height 7
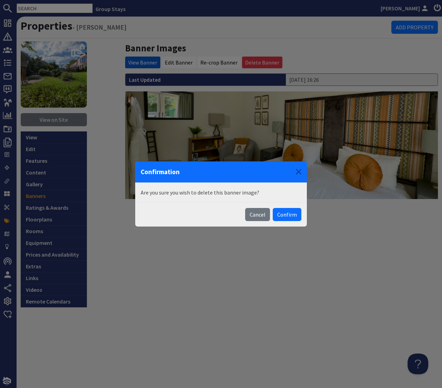
drag, startPoint x: 288, startPoint y: 213, endPoint x: 305, endPoint y: 202, distance: 20.9
click at [287, 213] on button "Confirm" at bounding box center [287, 214] width 29 height 13
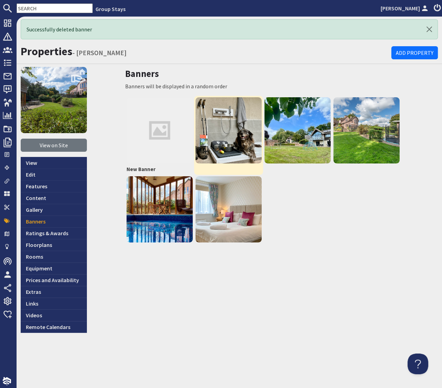
click at [241, 145] on img at bounding box center [229, 130] width 66 height 66
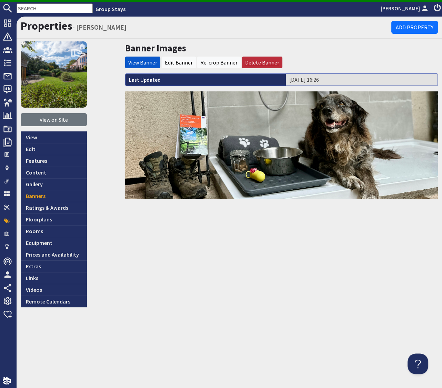
click at [253, 60] on link "Delete Banner" at bounding box center [262, 62] width 34 height 7
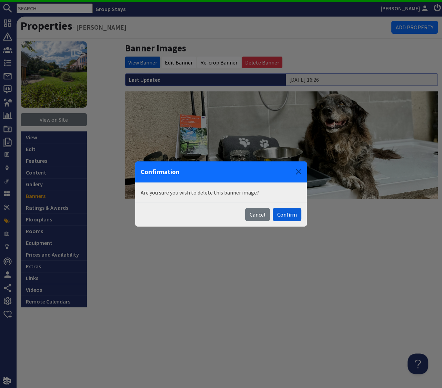
click at [290, 215] on button "Confirm" at bounding box center [287, 214] width 29 height 13
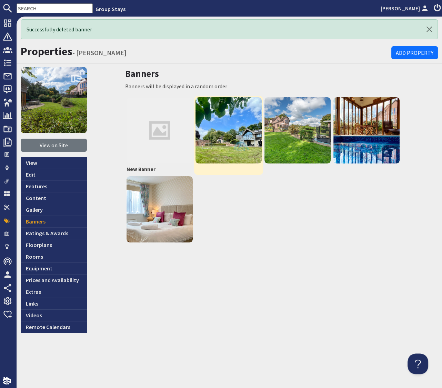
click at [245, 130] on img at bounding box center [229, 130] width 66 height 66
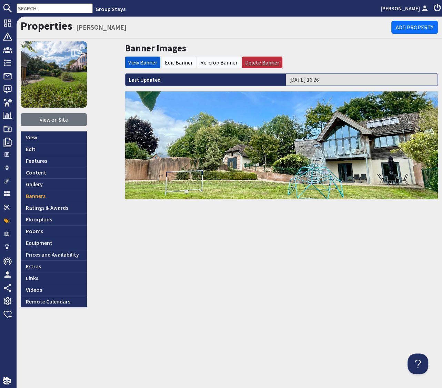
click at [262, 63] on link "Delete Banner" at bounding box center [262, 62] width 34 height 7
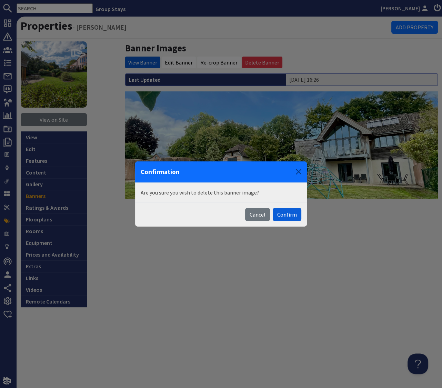
click at [288, 218] on button "Confirm" at bounding box center [287, 214] width 29 height 13
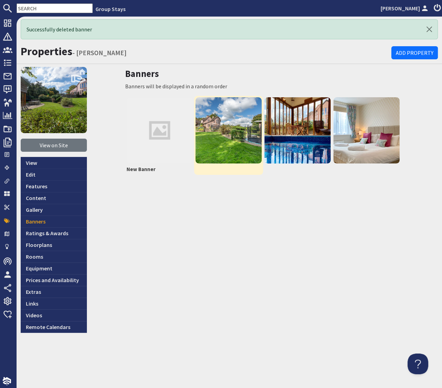
click at [248, 112] on img at bounding box center [229, 130] width 66 height 66
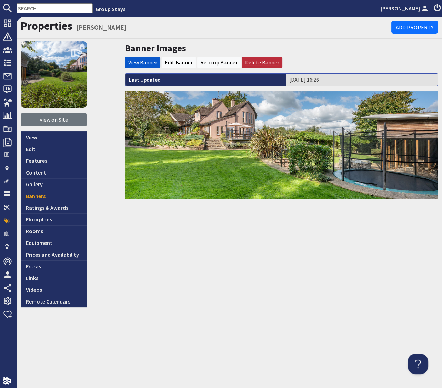
click at [259, 61] on link "Delete Banner" at bounding box center [262, 62] width 34 height 7
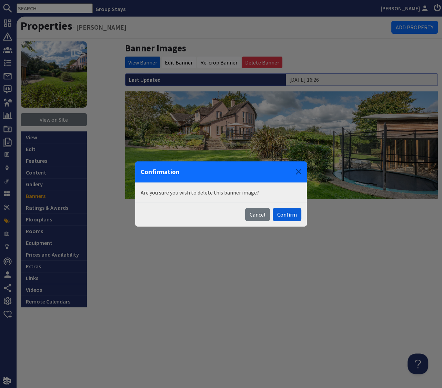
click at [288, 216] on button "Confirm" at bounding box center [287, 214] width 29 height 13
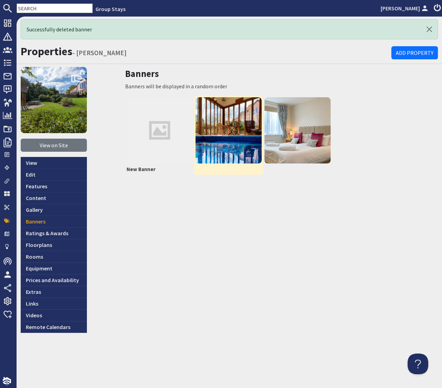
click at [235, 127] on img at bounding box center [229, 130] width 66 height 66
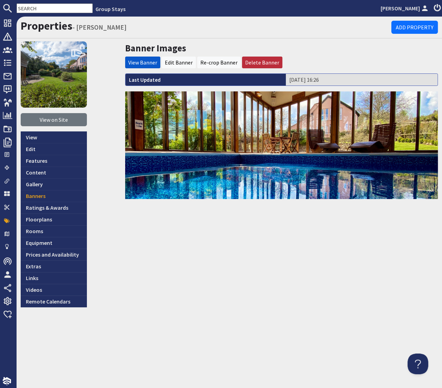
drag, startPoint x: 271, startPoint y: 58, endPoint x: 268, endPoint y: 67, distance: 9.8
click at [271, 58] on li "Delete Banner" at bounding box center [262, 63] width 40 height 12
click at [256, 61] on link "Delete Banner" at bounding box center [262, 62] width 34 height 7
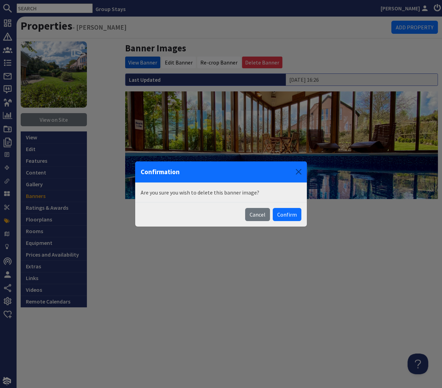
click at [297, 218] on button "Confirm" at bounding box center [287, 214] width 29 height 13
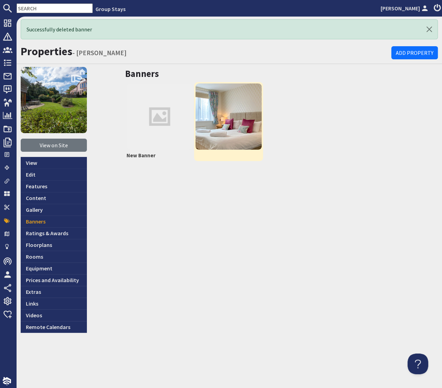
click at [252, 131] on img at bounding box center [229, 116] width 66 height 66
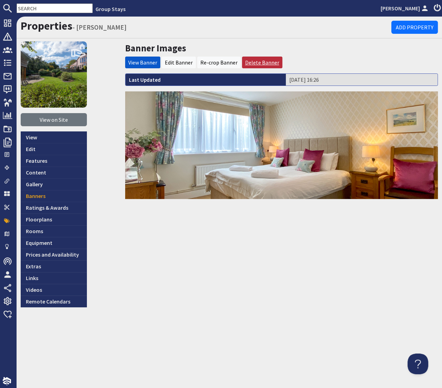
click at [266, 63] on link "Delete Banner" at bounding box center [262, 62] width 34 height 7
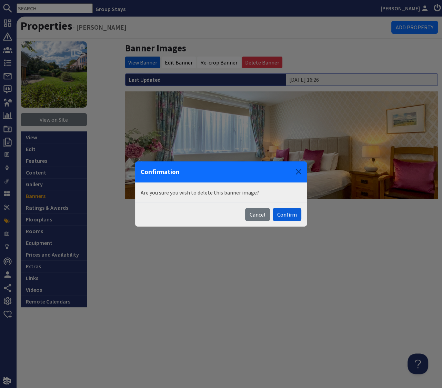
click at [290, 212] on button "Confirm" at bounding box center [287, 214] width 29 height 13
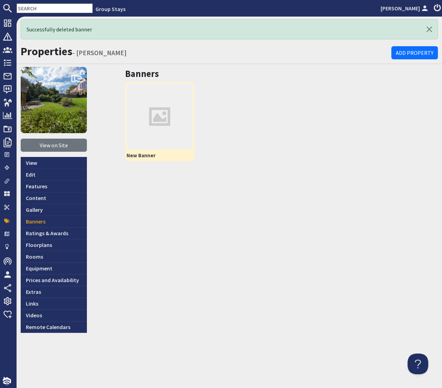
click at [159, 117] on img at bounding box center [160, 116] width 66 height 66
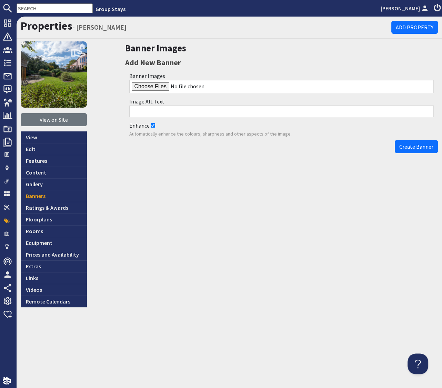
click at [157, 86] on input "file" at bounding box center [281, 86] width 305 height 13
type input "C:\fakepath\beyond-the-woods-somerset-large-luxury-group-accommodation-sleeping…"
click at [410, 147] on span "Create Banner" at bounding box center [416, 146] width 34 height 7
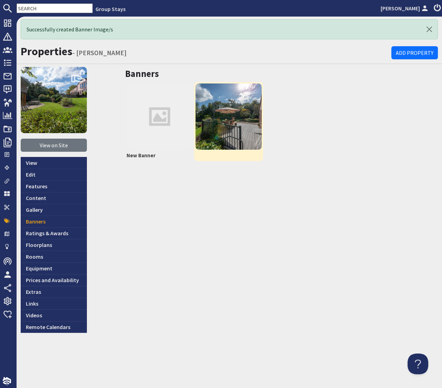
click at [216, 122] on img at bounding box center [229, 116] width 66 height 66
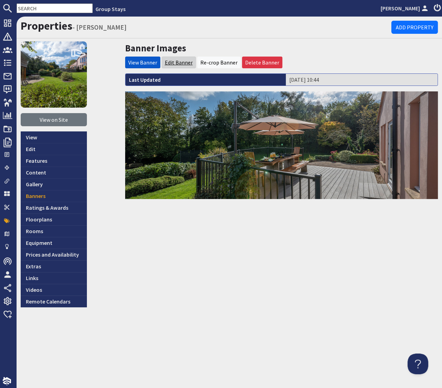
click at [182, 64] on link "Edit Banner" at bounding box center [179, 62] width 28 height 7
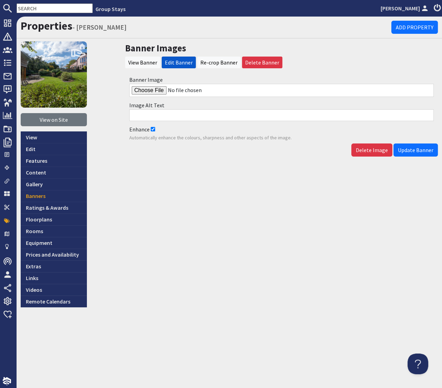
drag, startPoint x: 152, startPoint y: 130, endPoint x: 193, endPoint y: 141, distance: 43.1
click at [152, 130] on input "Enhance" at bounding box center [153, 129] width 4 height 4
checkbox input "false"
click at [404, 150] on span "Update Banner" at bounding box center [416, 150] width 36 height 7
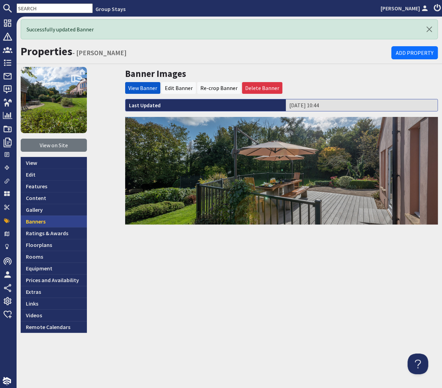
click at [41, 222] on link "Banners" at bounding box center [54, 222] width 66 height 12
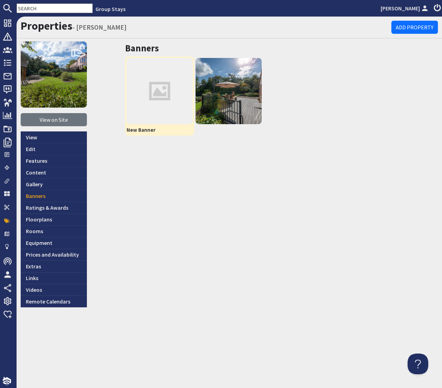
click at [171, 98] on img at bounding box center [160, 91] width 66 height 66
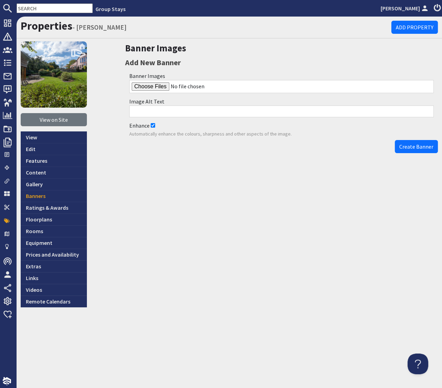
click at [152, 127] on input "Enhance" at bounding box center [153, 125] width 4 height 4
checkbox input "false"
click at [158, 87] on input "file" at bounding box center [281, 86] width 305 height 13
type input "C:\fakepath\beyond-the-woods-somerset-luxury-group-accommodation-sleeps-8.jpg"
drag, startPoint x: 409, startPoint y: 146, endPoint x: 391, endPoint y: 148, distance: 18.0
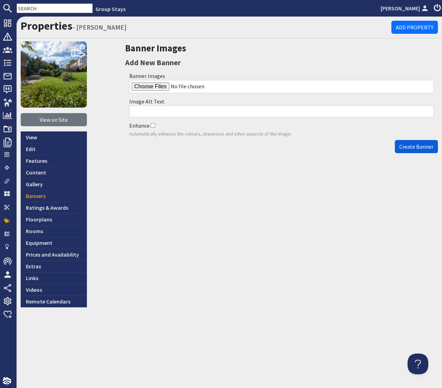
click at [409, 146] on span "Create Banner" at bounding box center [416, 146] width 34 height 7
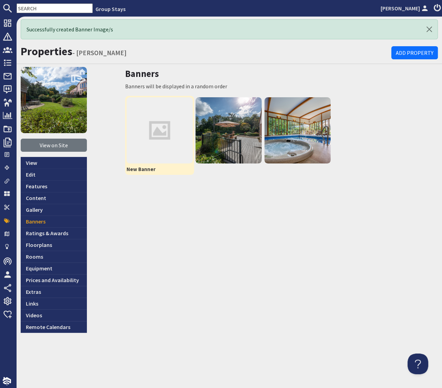
click at [177, 143] on img at bounding box center [160, 130] width 66 height 66
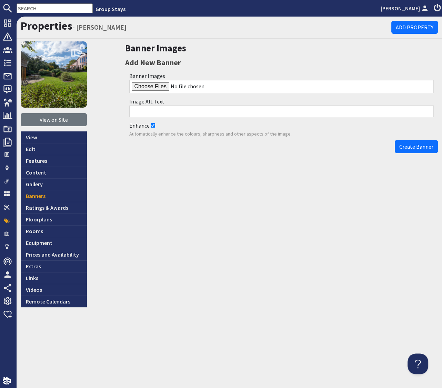
click at [153, 125] on input "Enhance" at bounding box center [153, 125] width 4 height 4
checkbox input "false"
click at [157, 87] on input "file" at bounding box center [281, 86] width 305 height 13
type input "C:\fakepath\beyond-the-woods-somerset-luxury-group-accommodation-sleeping-09.jpg"
click at [408, 146] on span "Create Banner" at bounding box center [416, 146] width 34 height 7
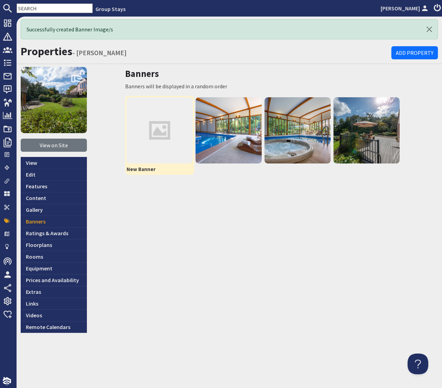
click at [160, 134] on img at bounding box center [160, 130] width 66 height 66
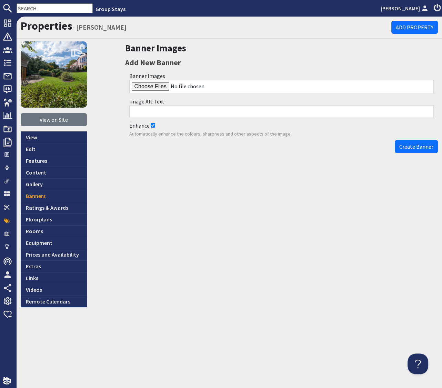
click at [151, 125] on input "Enhance" at bounding box center [153, 125] width 4 height 4
checkbox input "false"
click at [160, 88] on input "file" at bounding box center [281, 86] width 305 height 13
type input "C:\fakepath\beyond-the-woods-somerset-large-luxury-group-accommodation-sleeping…"
click at [412, 146] on span "Create Banner" at bounding box center [416, 146] width 34 height 7
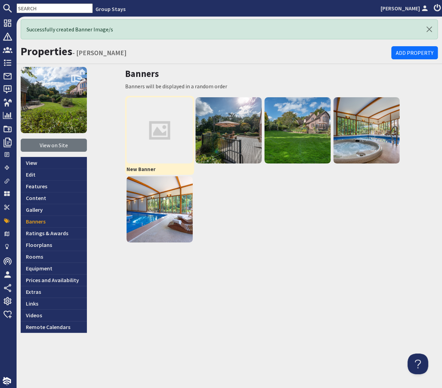
click at [168, 136] on img at bounding box center [160, 130] width 66 height 66
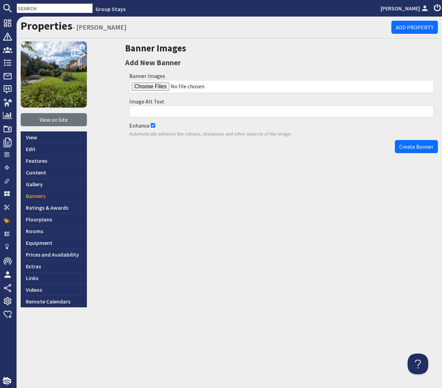
drag, startPoint x: 153, startPoint y: 126, endPoint x: 152, endPoint y: 101, distance: 24.5
click at [153, 125] on input "Enhance" at bounding box center [153, 125] width 4 height 4
checkbox input "false"
click at [159, 83] on input "file" at bounding box center [281, 86] width 305 height 13
type input "C:\fakepath\beyond-the-woods-somerset-luxury-group-accommodation-sleeping-12.jpg"
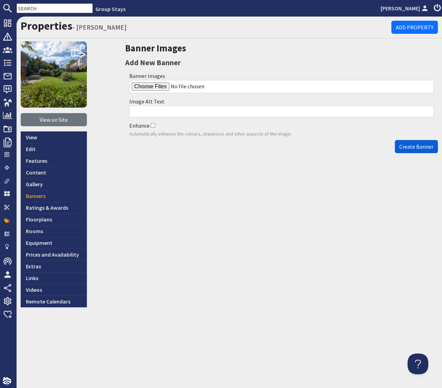
click at [411, 147] on span "Create Banner" at bounding box center [416, 146] width 34 height 7
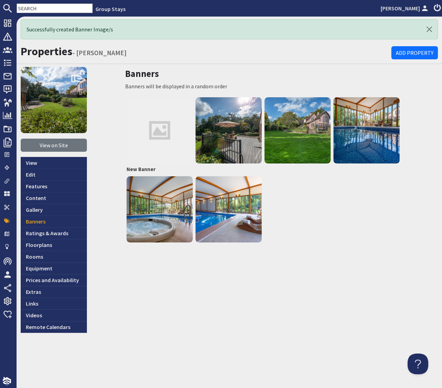
click at [112, 72] on div at bounding box center [106, 200] width 33 height 266
click at [59, 145] on link "View on Site" at bounding box center [54, 145] width 66 height 13
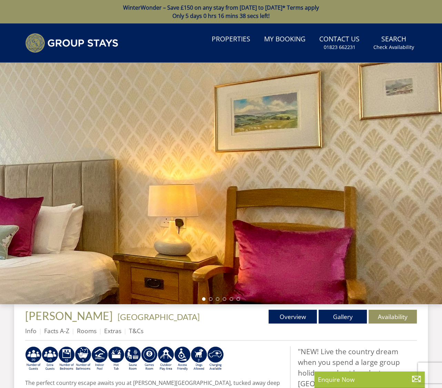
click at [211, 300] on li at bounding box center [210, 298] width 3 height 3
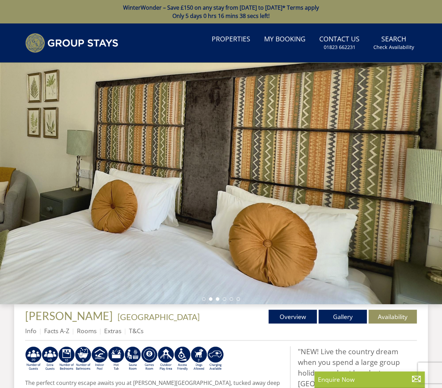
click at [217, 299] on li at bounding box center [217, 298] width 3 height 3
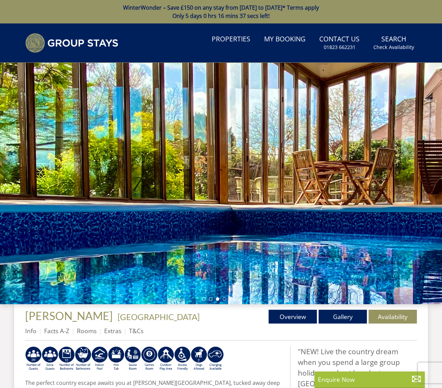
click at [223, 299] on li at bounding box center [224, 298] width 3 height 3
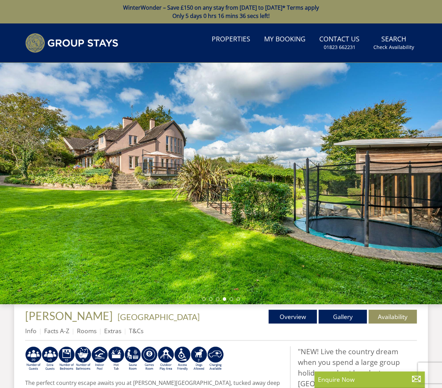
drag, startPoint x: 230, startPoint y: 299, endPoint x: 235, endPoint y: 299, distance: 4.5
click at [230, 299] on li at bounding box center [231, 298] width 3 height 3
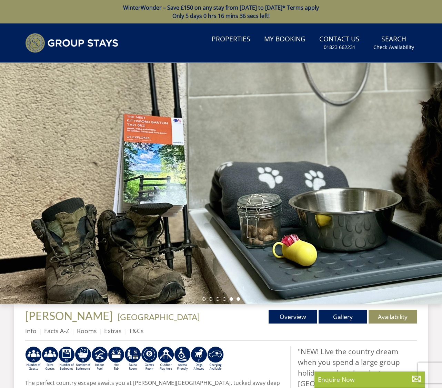
click at [238, 299] on li at bounding box center [238, 298] width 3 height 3
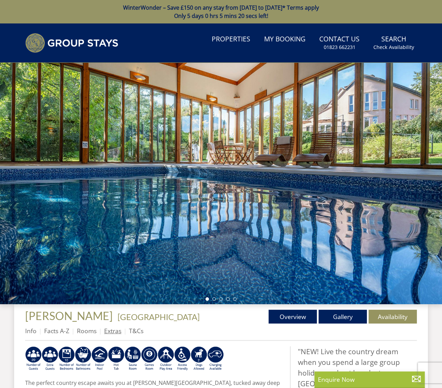
click at [113, 331] on link "Extras" at bounding box center [112, 331] width 17 height 8
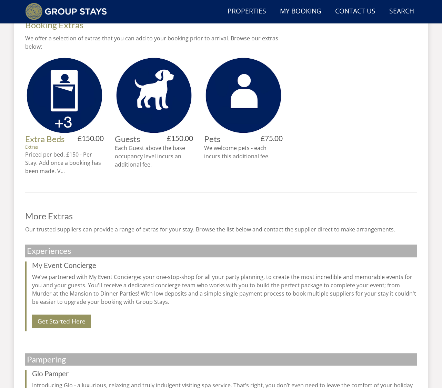
scroll to position [323, 0]
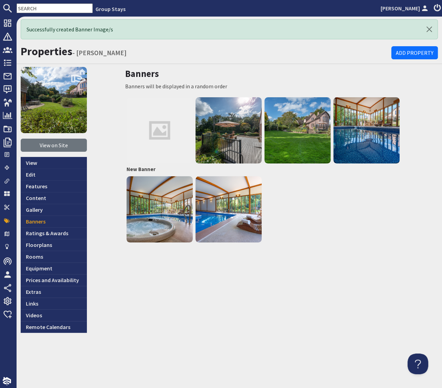
click at [59, 9] on input "text" at bounding box center [55, 8] width 76 height 10
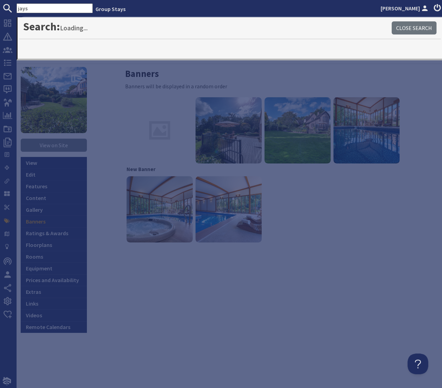
type input "jays"
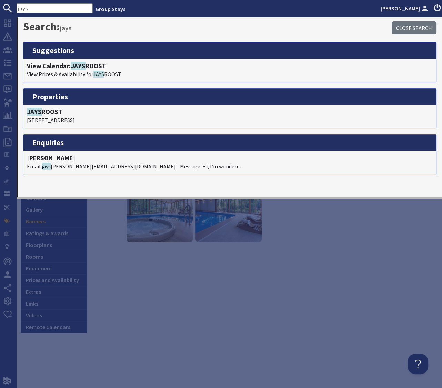
click at [84, 66] on span "JAYS" at bounding box center [78, 66] width 15 height 8
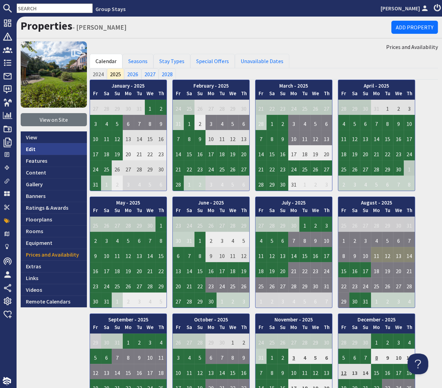
click at [35, 150] on link "Edit" at bounding box center [54, 149] width 66 height 12
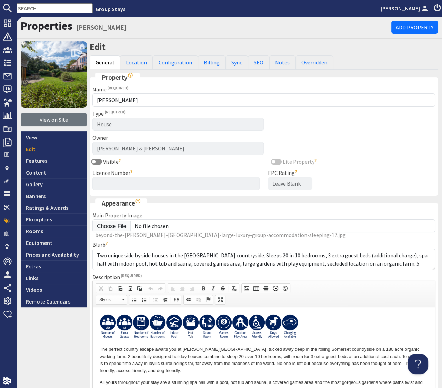
click at [274, 325] on img at bounding box center [273, 326] width 17 height 25
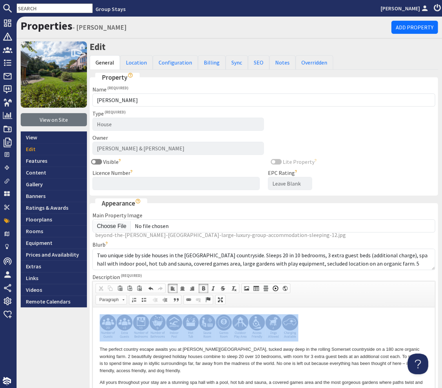
drag, startPoint x: 311, startPoint y: 330, endPoint x: 87, endPoint y: 324, distance: 223.5
click at [200, 298] on span at bounding box center [199, 300] width 6 height 6
click at [187, 299] on span at bounding box center [189, 300] width 6 height 6
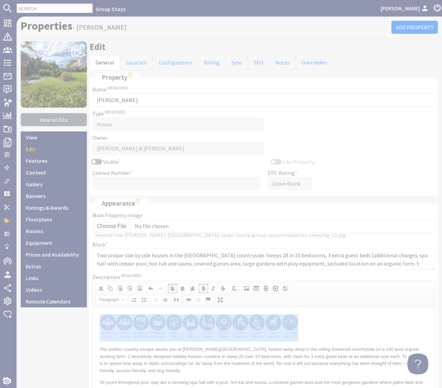
select select "zioncontentpage"
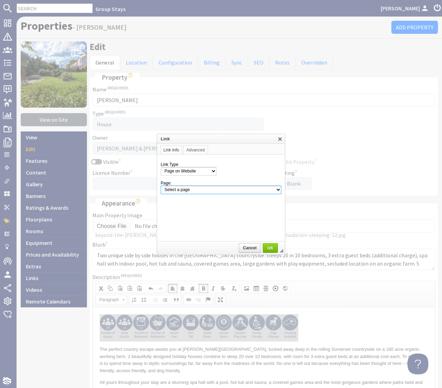
click at [196, 190] on select "Select a page Homepage Content Page · About Us · Cancellations and Charges · Co…" at bounding box center [221, 190] width 121 height 9
select select "property![PERSON_NAME]"
click at [161, 186] on select "Select a page Homepage Content Page · About Us · Cancellations and Charges · Co…" at bounding box center [221, 190] width 121 height 9
click at [268, 247] on span "OK" at bounding box center [270, 248] width 14 height 5
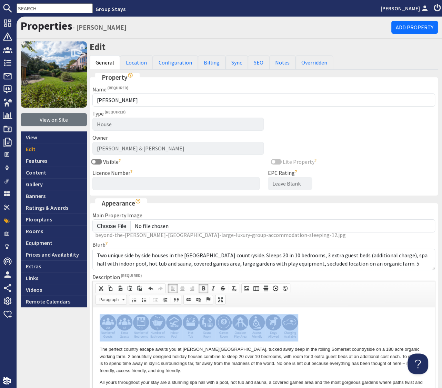
click at [335, 324] on p at bounding box center [264, 327] width 328 height 27
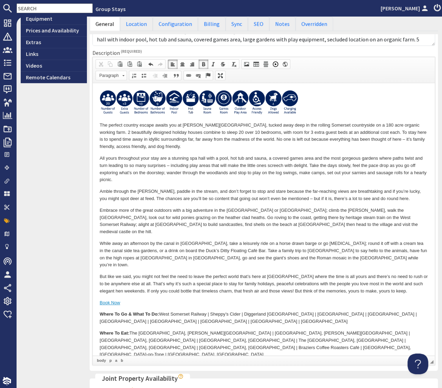
scroll to position [309, 0]
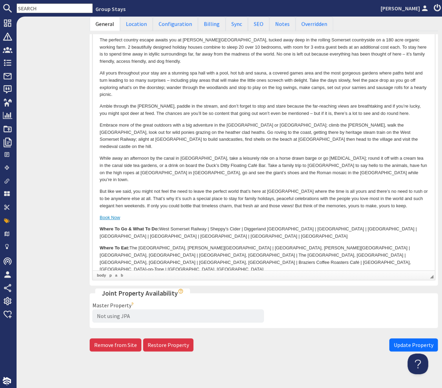
click at [402, 345] on span "Update Property" at bounding box center [414, 344] width 40 height 7
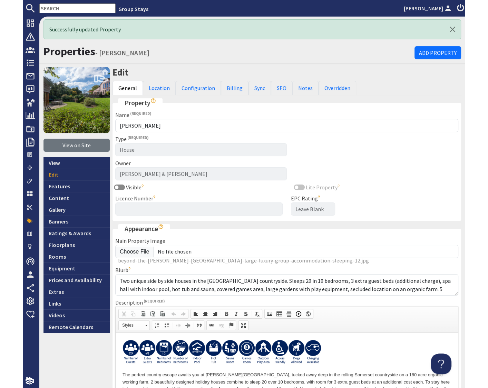
scroll to position [0, 0]
